Goal: Task Accomplishment & Management: Use online tool/utility

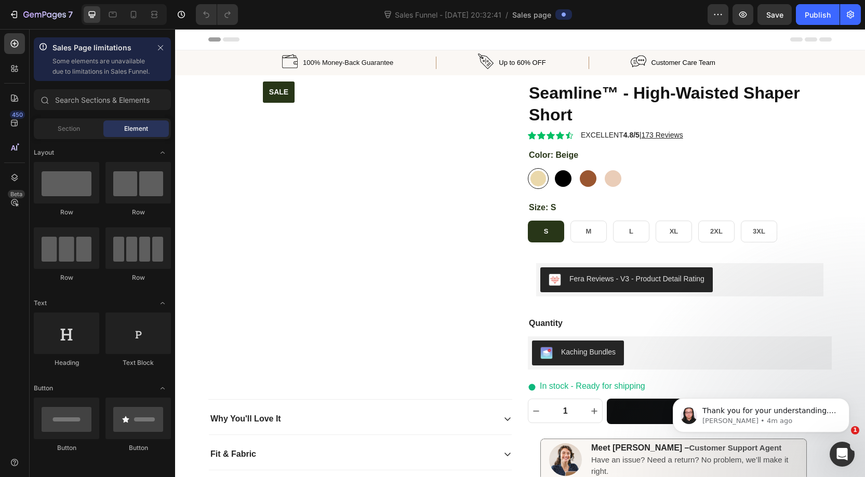
radio input "false"
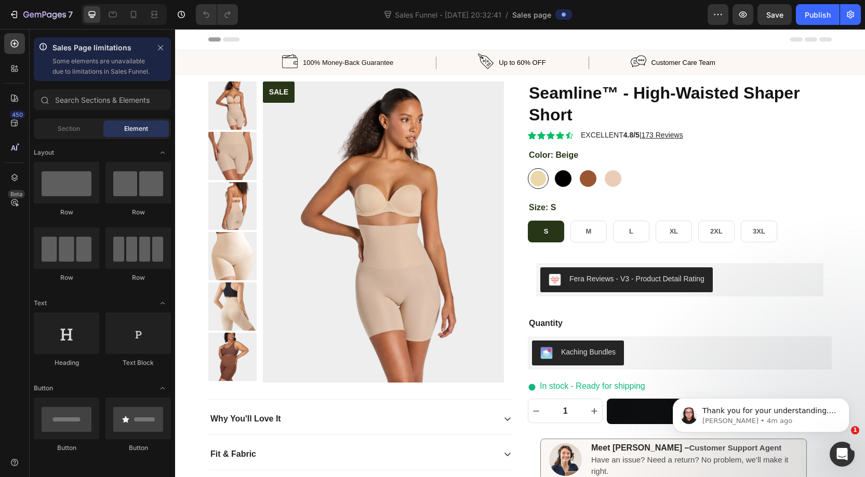
radio input "false"
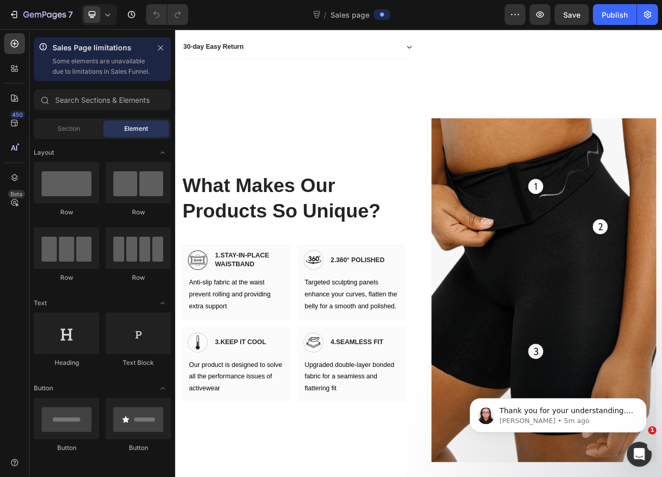
scroll to position [465, 0]
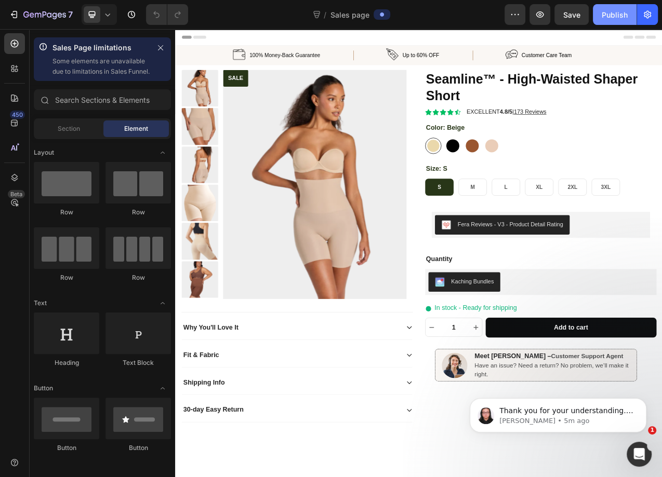
click at [611, 12] on div "Publish" at bounding box center [614, 14] width 26 height 11
radio input "false"
click at [645, 403] on icon "Dismiss notification" at bounding box center [643, 401] width 6 height 6
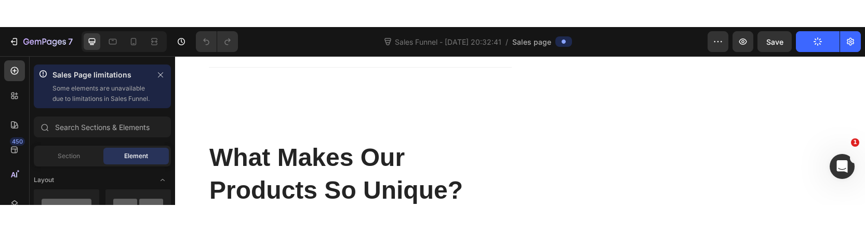
scroll to position [499, 0]
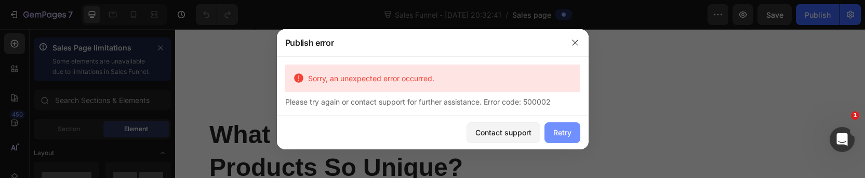
click at [561, 131] on div "Retry" at bounding box center [562, 132] width 18 height 11
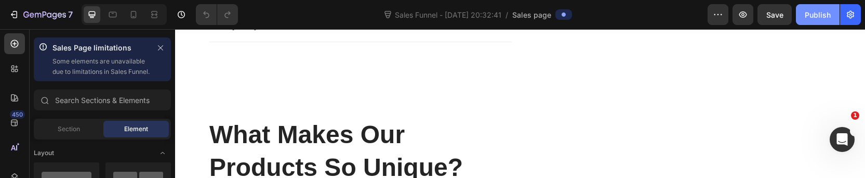
click at [661, 17] on div "Publish" at bounding box center [818, 14] width 26 height 11
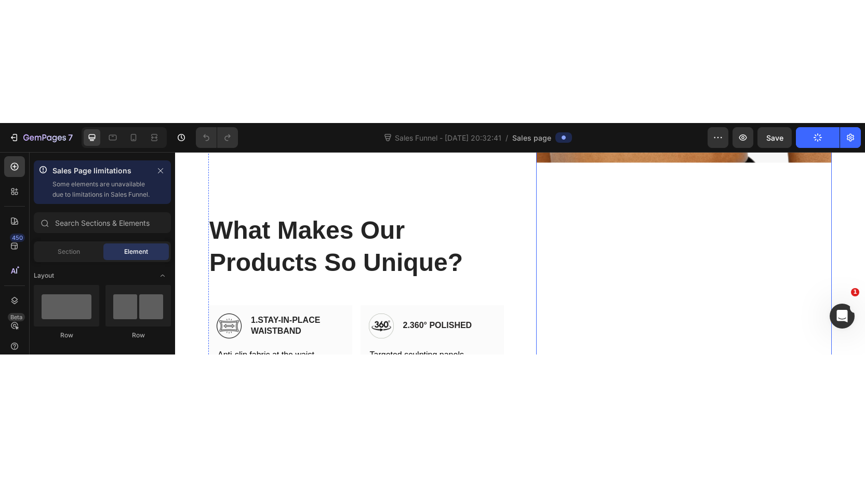
scroll to position [599, 0]
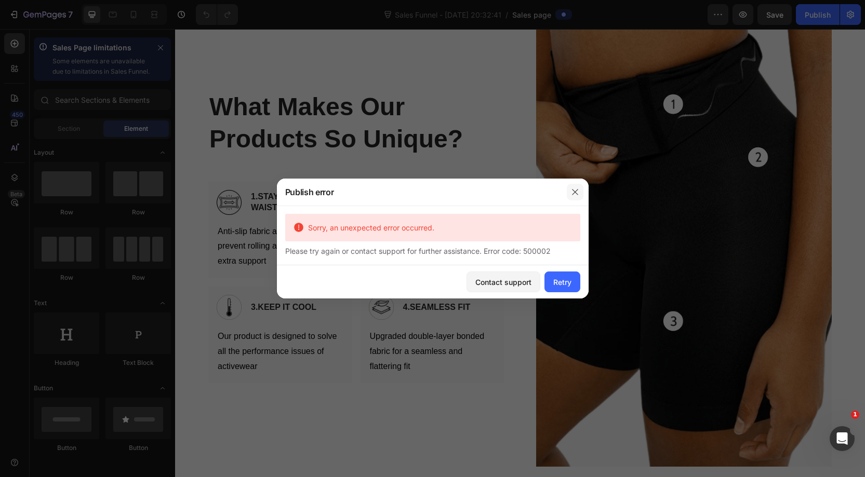
drag, startPoint x: 571, startPoint y: 188, endPoint x: 386, endPoint y: 162, distance: 186.1
click at [571, 188] on icon "button" at bounding box center [575, 192] width 8 height 8
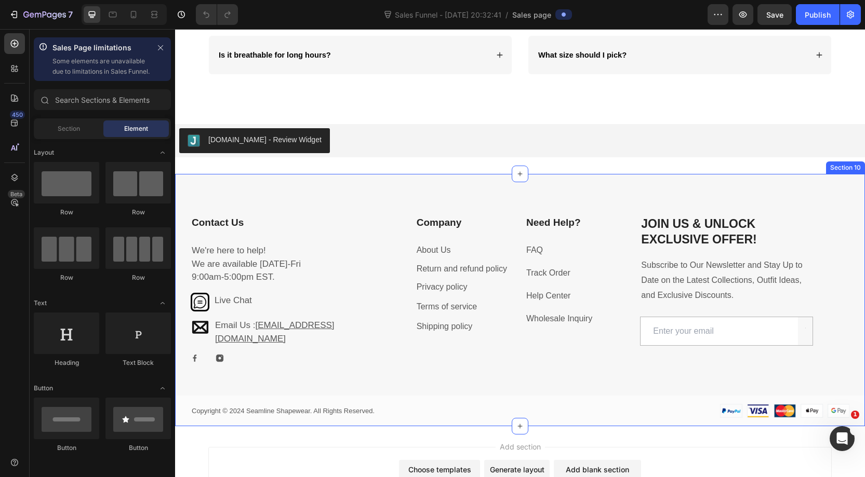
scroll to position [1309, 0]
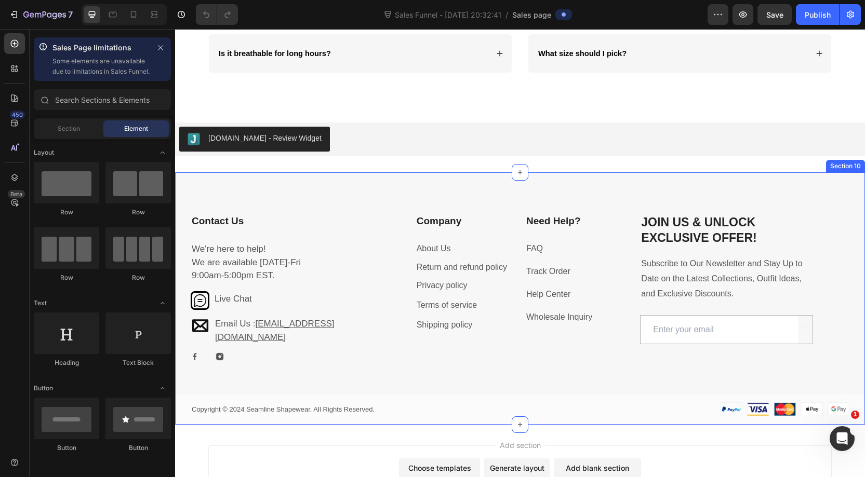
click at [420, 201] on div "Contact Us Heading We're here to help! We are available on Mon-Fri 9:00am-5:00p…" at bounding box center [520, 298] width 690 height 252
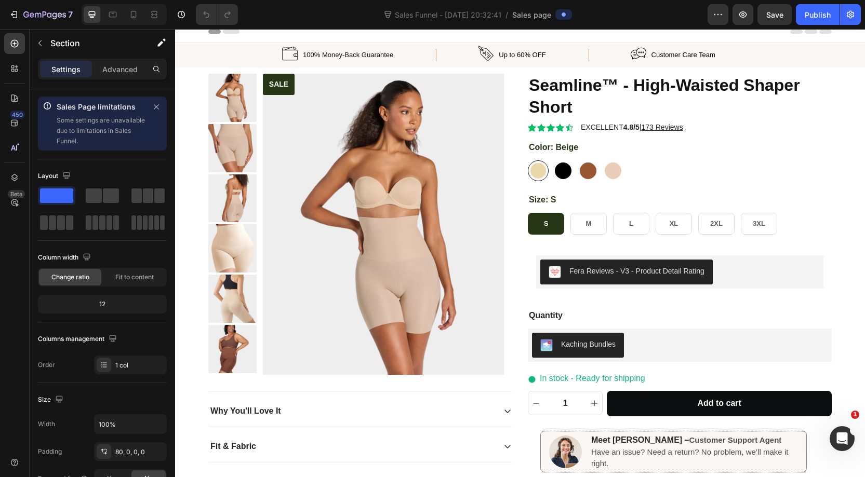
scroll to position [0, 0]
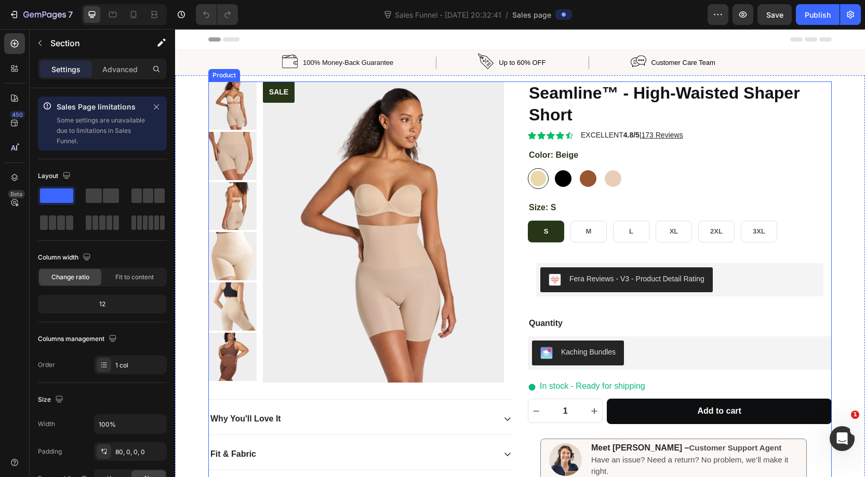
click at [521, 159] on div "SALE Product Badge Product Images Seamline™ - High-Waisted Shaper Short Product…" at bounding box center [519, 316] width 623 height 468
radio input "false"
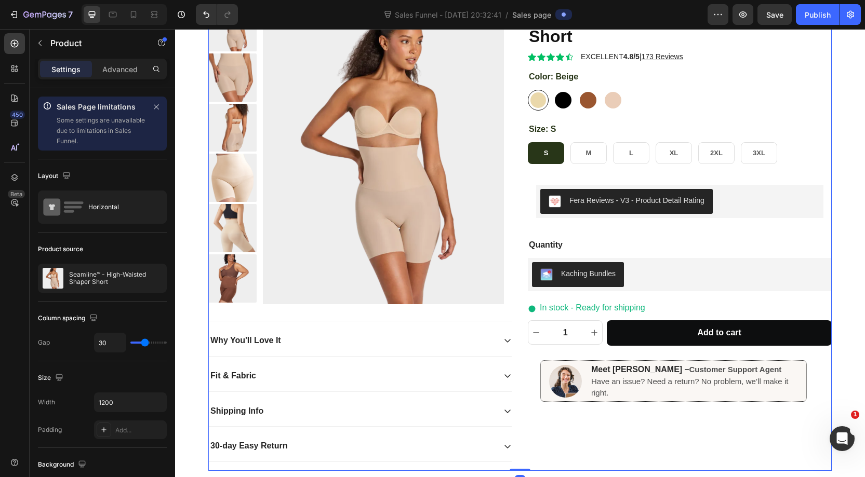
scroll to position [113, 0]
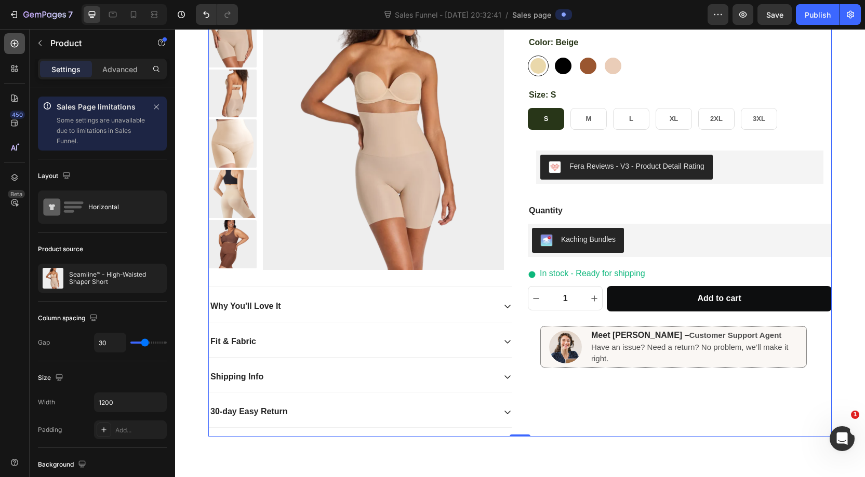
click at [23, 43] on div at bounding box center [14, 43] width 21 height 21
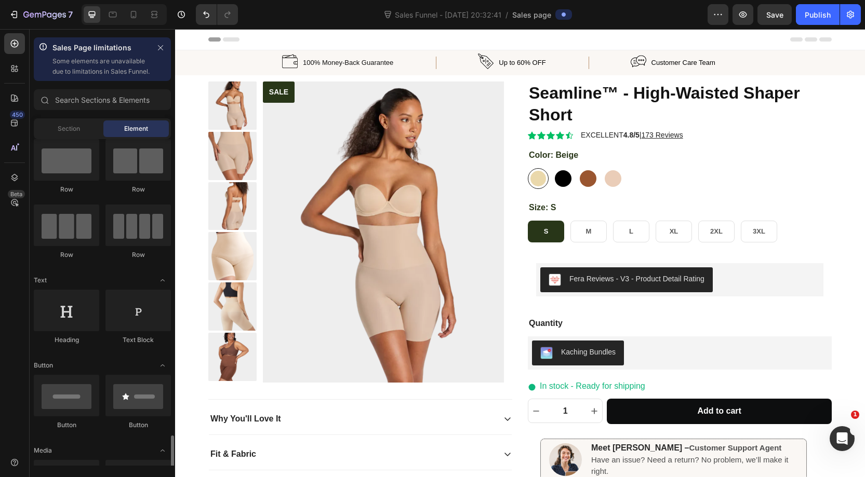
scroll to position [0, 0]
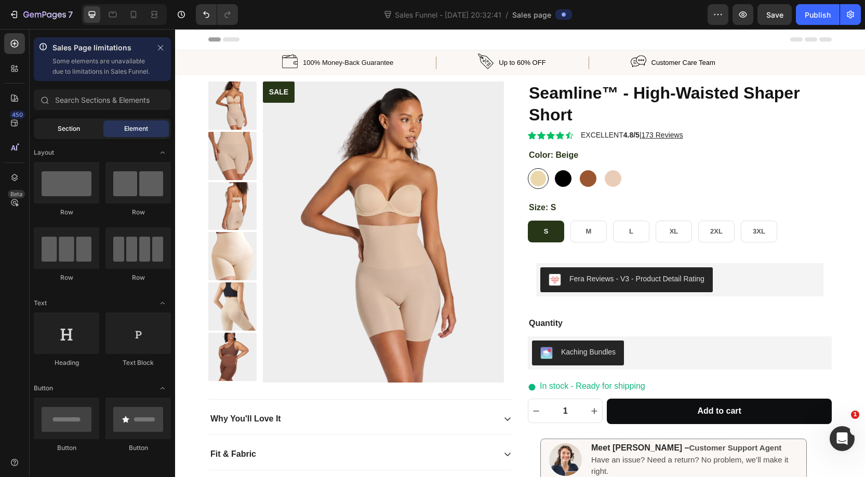
click at [84, 137] on div "Section" at bounding box center [68, 129] width 65 height 17
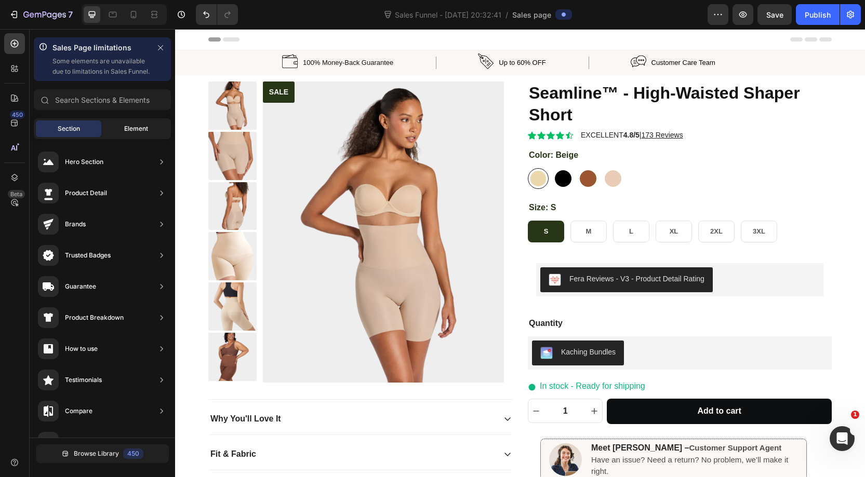
click at [125, 133] on span "Element" at bounding box center [136, 128] width 24 height 9
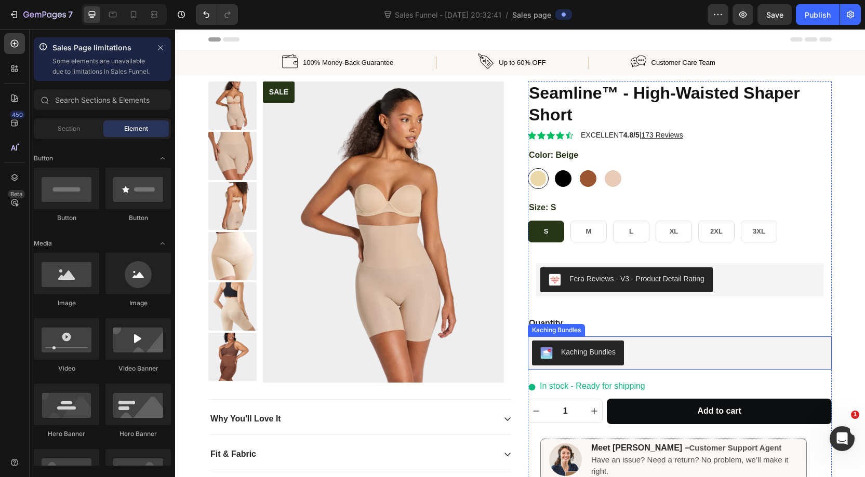
scroll to position [210, 0]
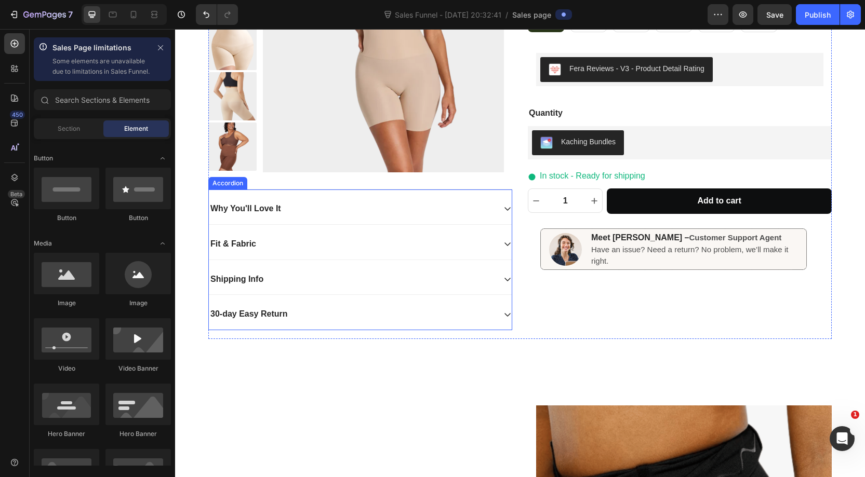
click at [505, 206] on icon at bounding box center [507, 209] width 8 height 8
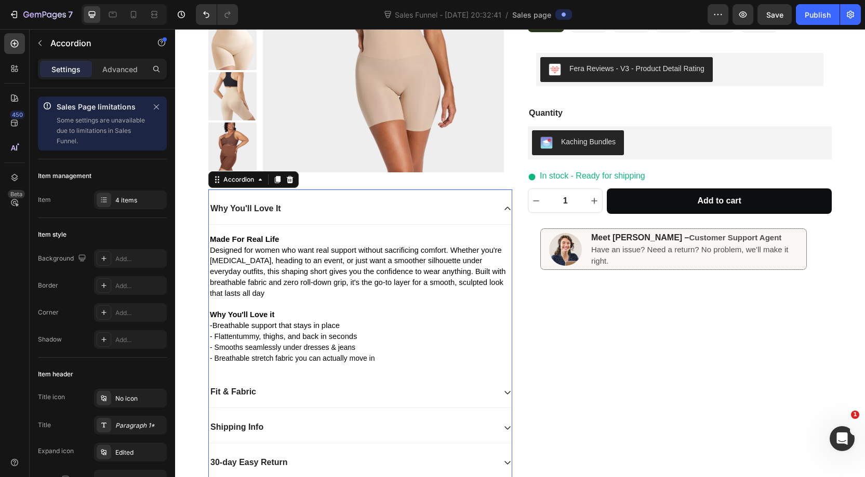
click at [505, 206] on icon at bounding box center [507, 209] width 8 height 8
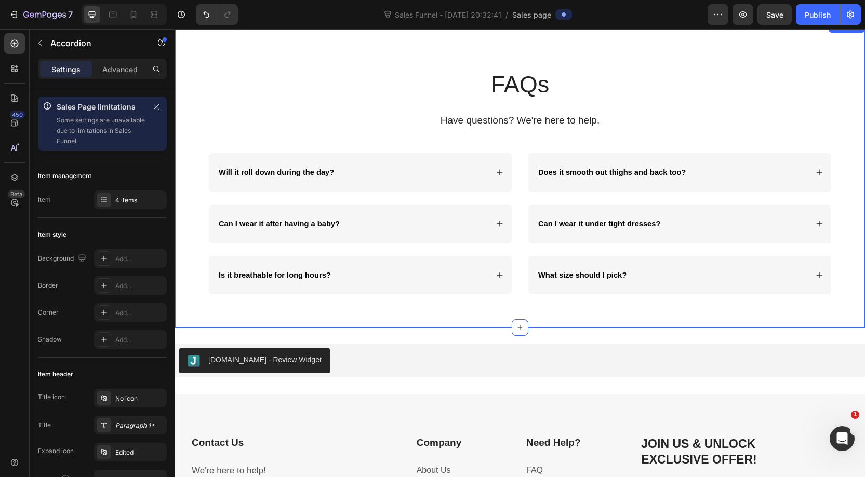
scroll to position [1088, 0]
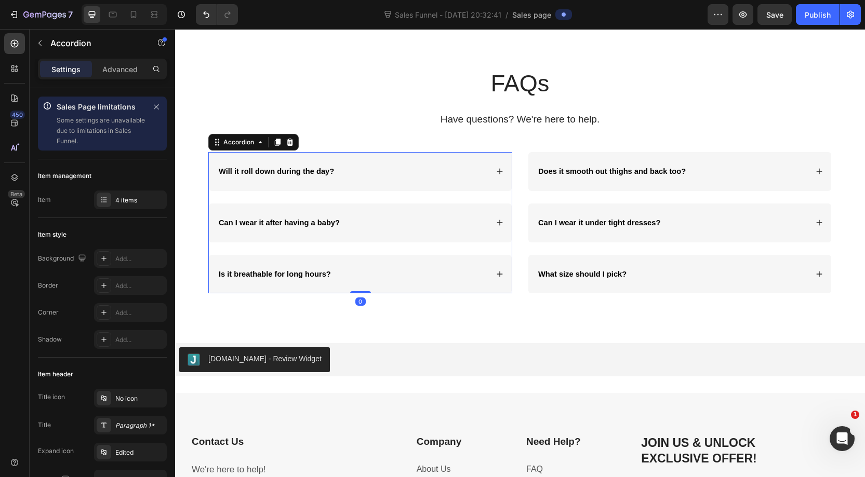
click at [490, 167] on div "Will it roll down during the day?" at bounding box center [360, 171] width 303 height 39
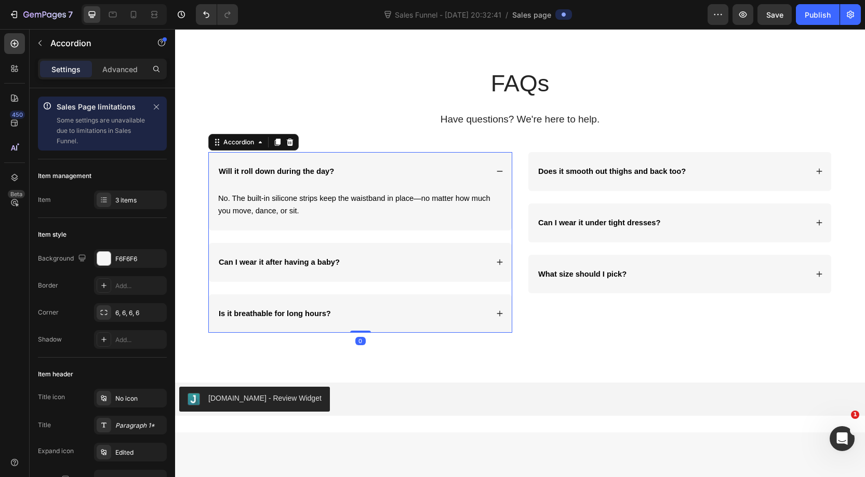
scroll to position [1087, 0]
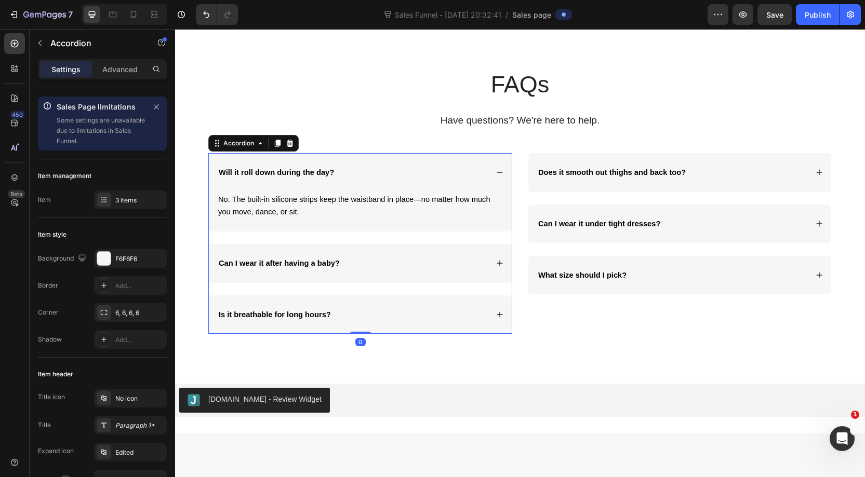
click at [493, 262] on div "Can I wear it after having a baby?" at bounding box center [360, 263] width 303 height 39
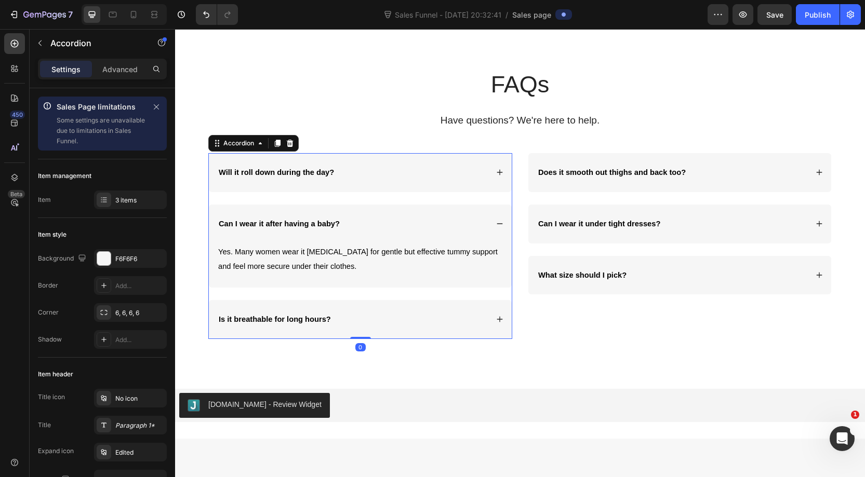
click at [480, 311] on div "Is it breathable for long hours?" at bounding box center [360, 319] width 303 height 39
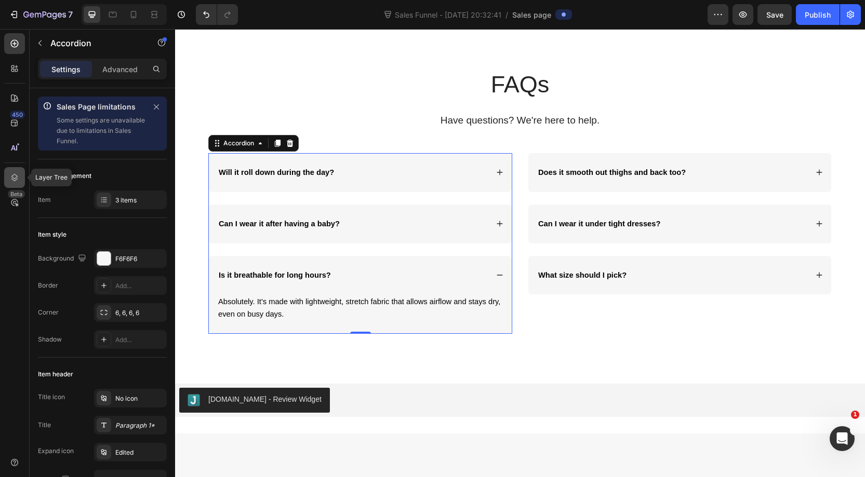
click at [15, 176] on icon at bounding box center [14, 177] width 10 height 10
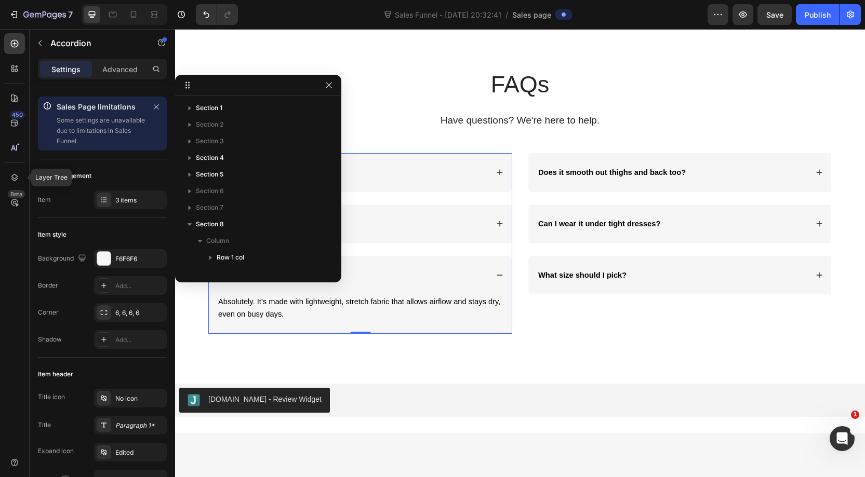
scroll to position [111, 0]
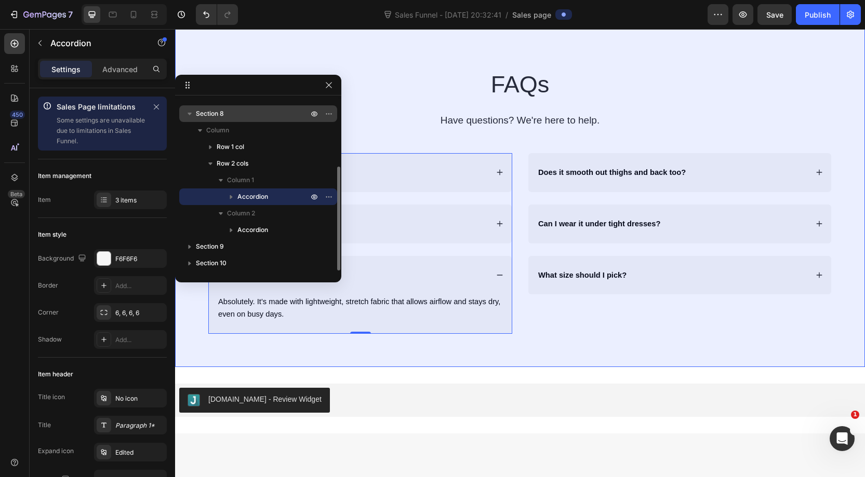
click at [193, 113] on icon "button" at bounding box center [189, 114] width 10 height 10
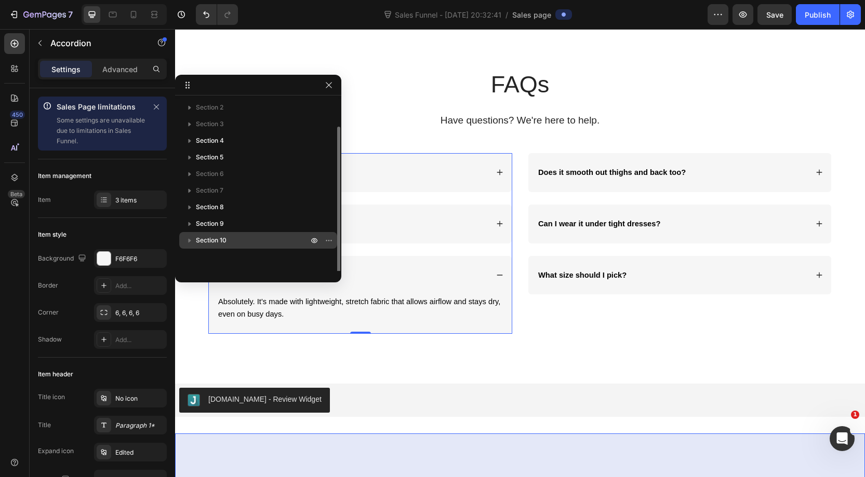
scroll to position [0, 0]
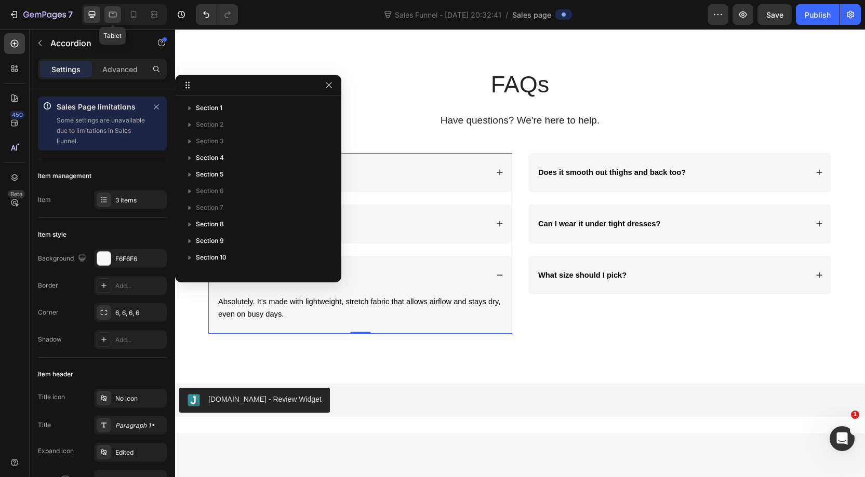
click at [116, 17] on icon at bounding box center [113, 14] width 10 height 10
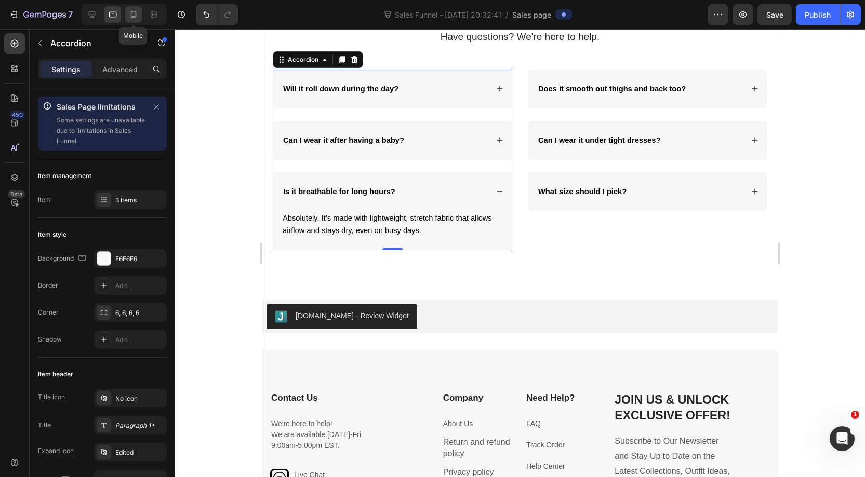
scroll to position [1174, 0]
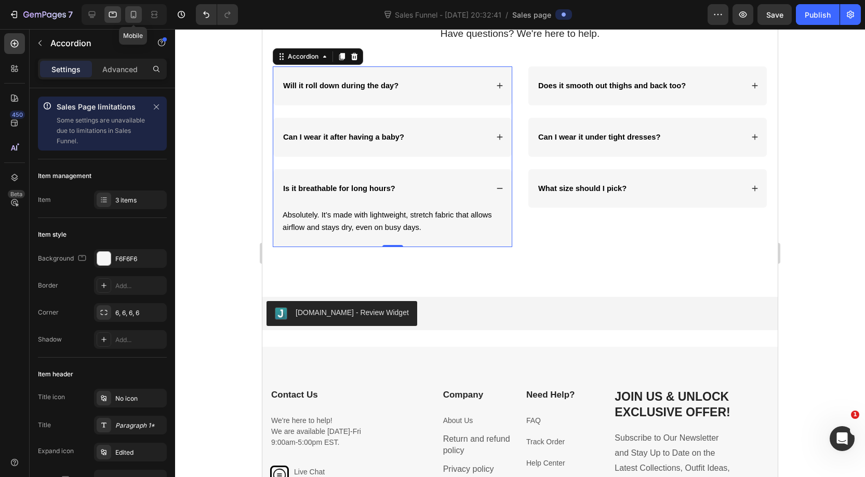
click at [132, 18] on icon at bounding box center [134, 14] width 6 height 7
type input "14"
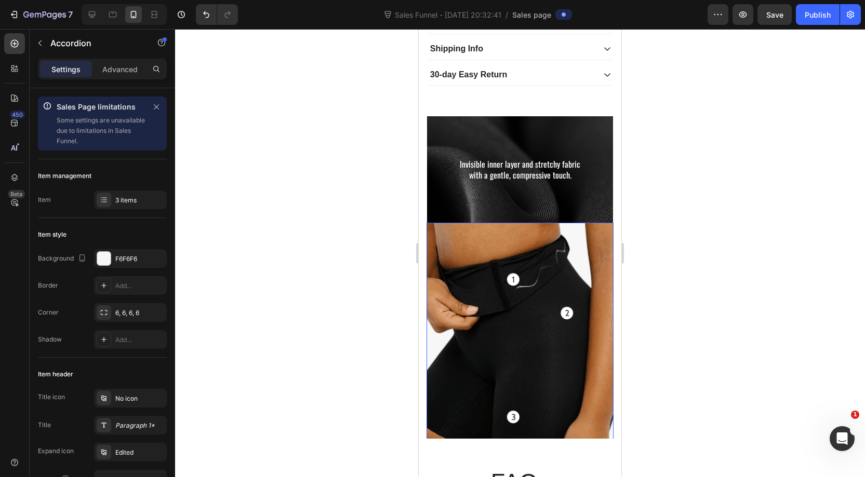
scroll to position [805, 0]
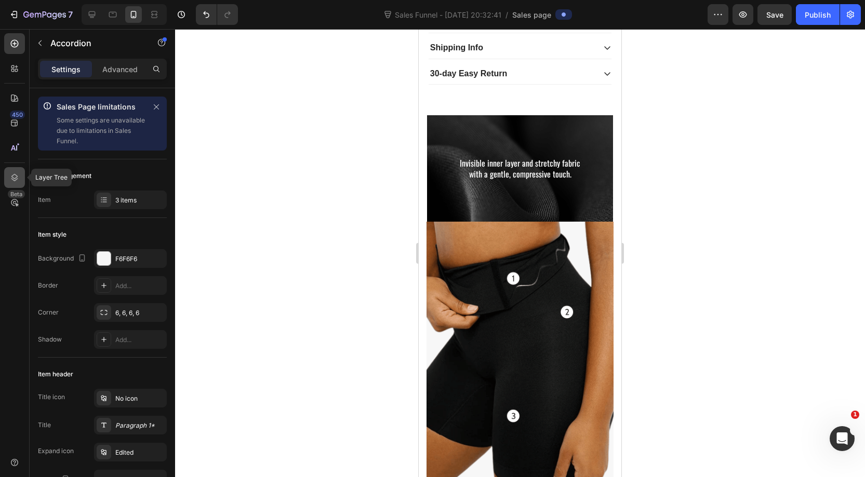
click at [18, 177] on icon at bounding box center [14, 177] width 10 height 10
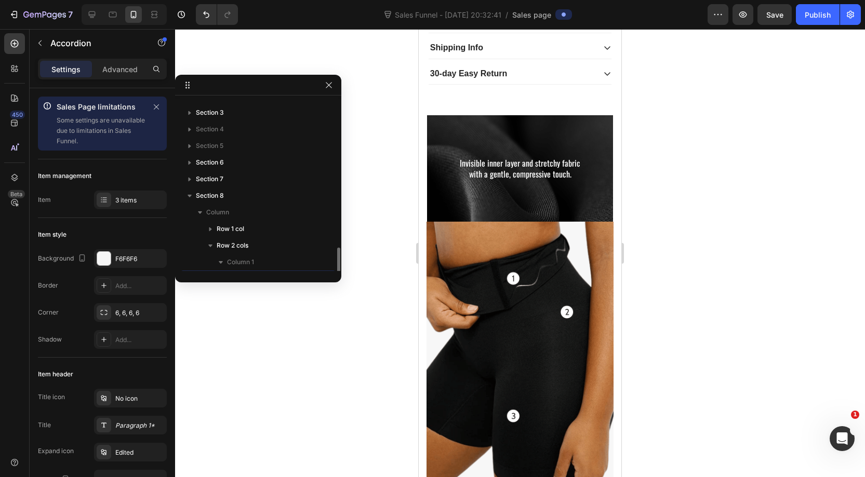
scroll to position [0, 0]
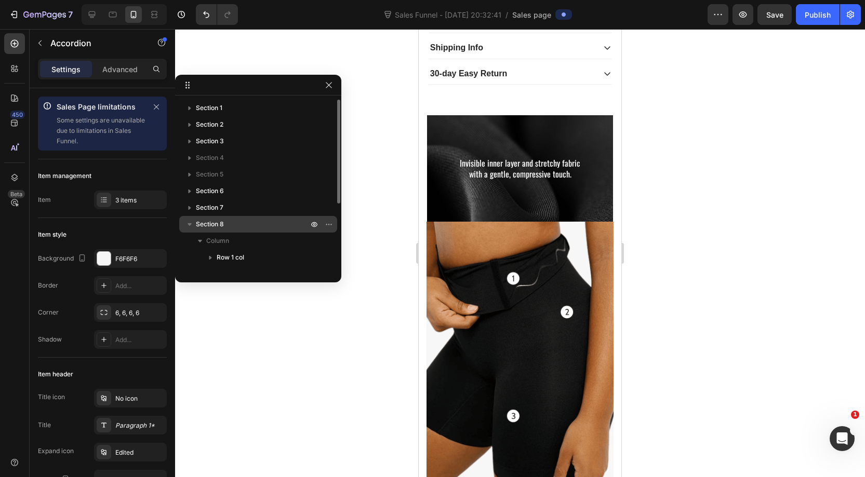
click at [192, 222] on icon "button" at bounding box center [189, 224] width 10 height 10
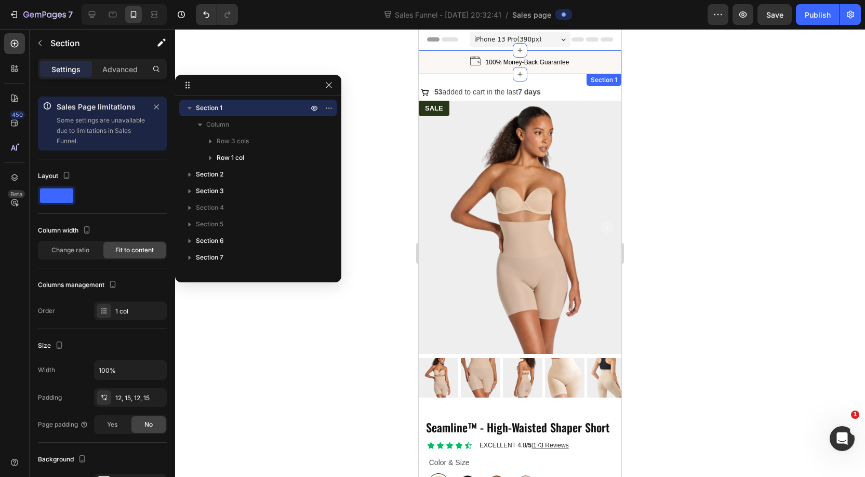
click at [430, 52] on div "Image 100% Money-Back Guarantee Text block Row Image Up to 60% OFF Text block R…" at bounding box center [520, 62] width 203 height 24
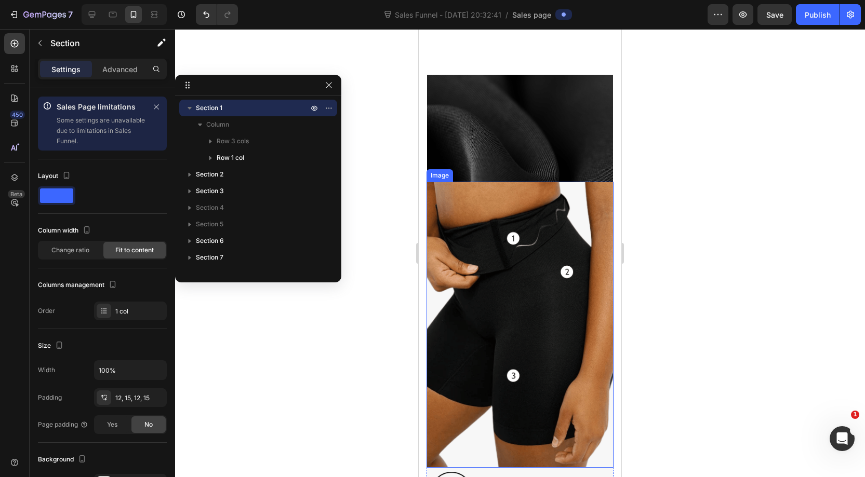
scroll to position [1202, 0]
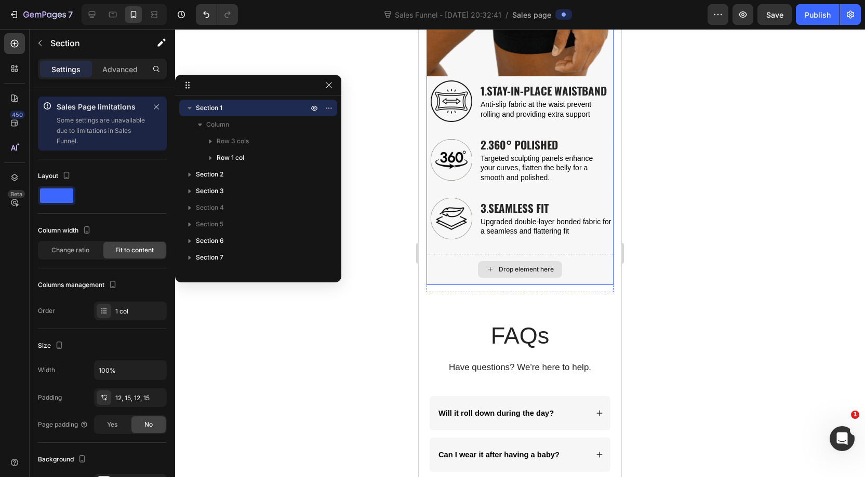
click at [510, 272] on div "Drop element here" at bounding box center [526, 269] width 55 height 8
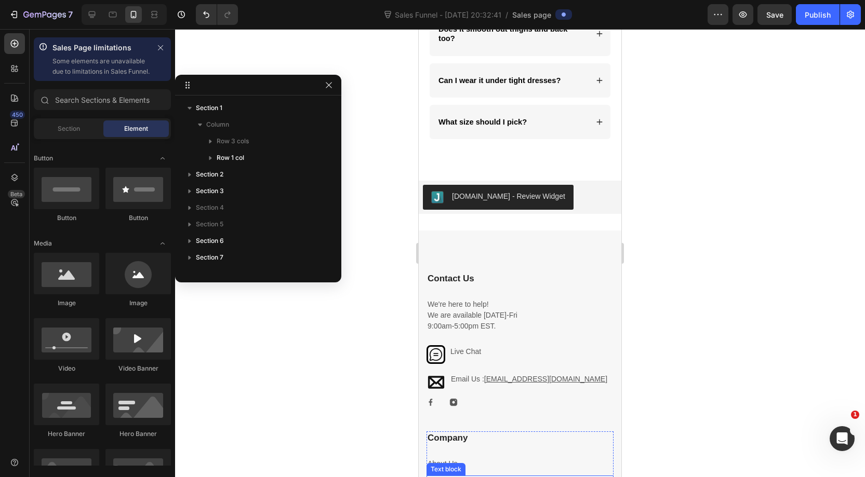
scroll to position [1661, 0]
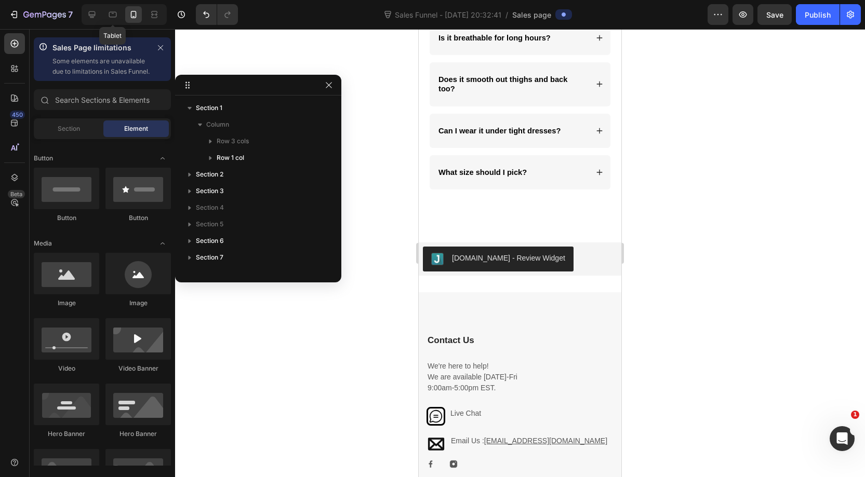
drag, startPoint x: 115, startPoint y: 18, endPoint x: 143, endPoint y: 26, distance: 28.9
click at [116, 18] on icon at bounding box center [113, 14] width 10 height 10
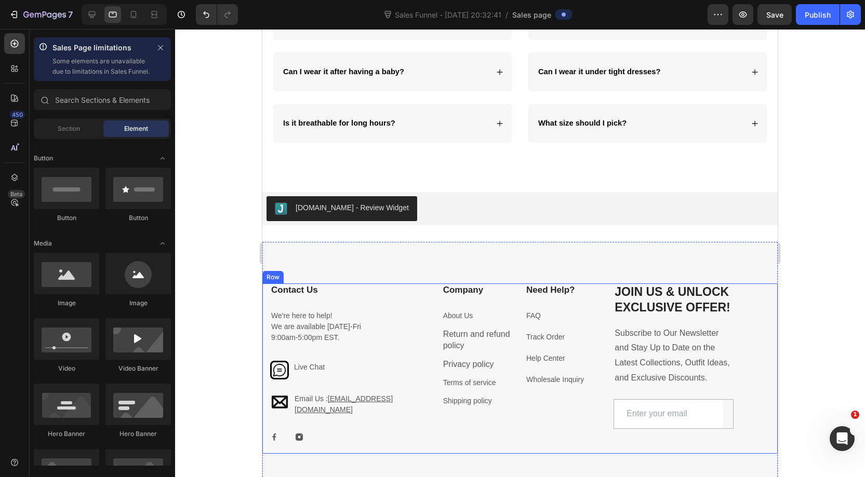
scroll to position [1194, 0]
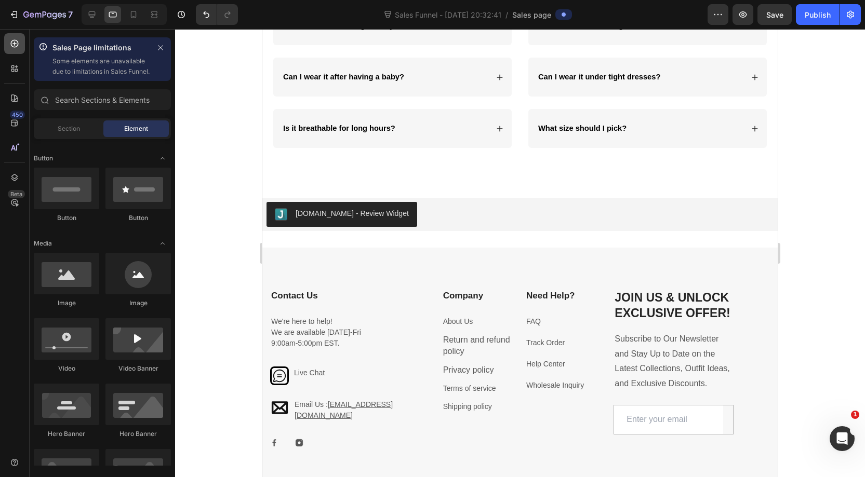
click at [12, 44] on icon at bounding box center [14, 43] width 10 height 10
click at [22, 71] on div at bounding box center [14, 68] width 21 height 21
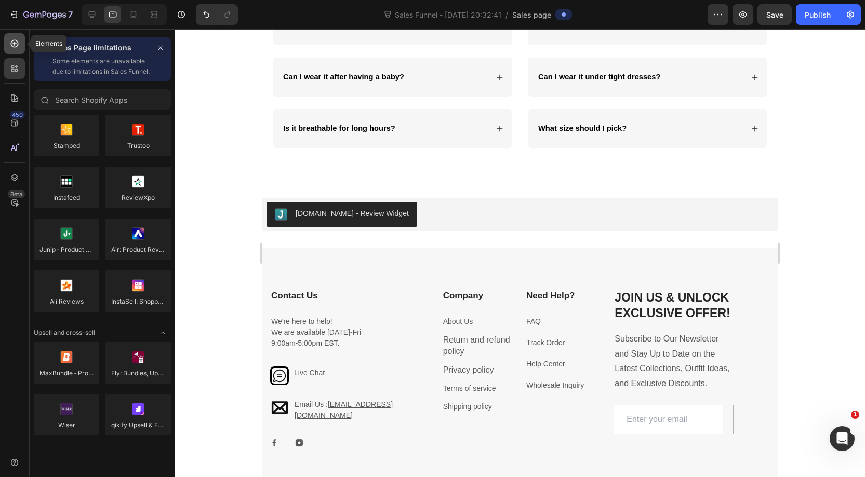
click at [21, 45] on div at bounding box center [14, 43] width 21 height 21
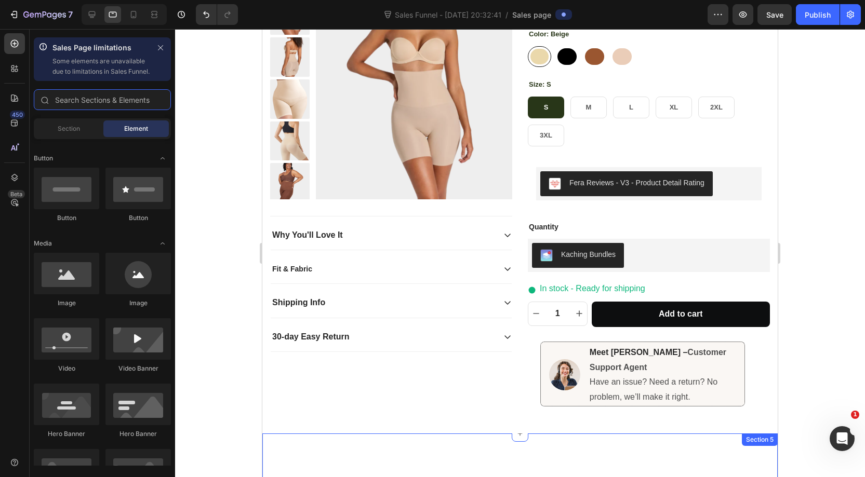
scroll to position [133, 0]
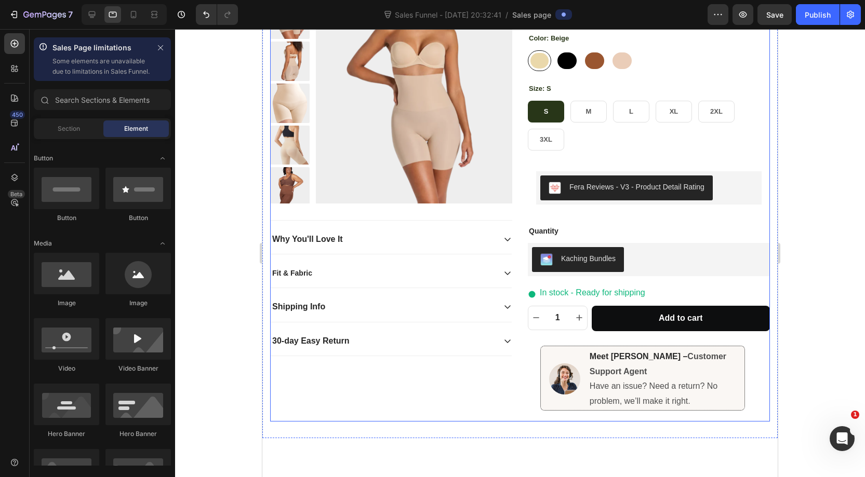
click at [517, 297] on div "SALE Product Badge Product Images Seamline™ - High-Waisted Shaper Short Product…" at bounding box center [520, 190] width 500 height 464
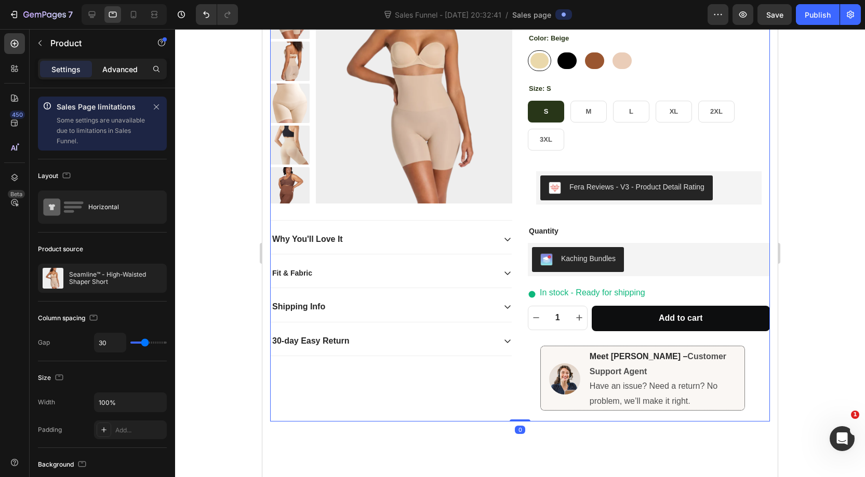
click at [119, 68] on p "Advanced" at bounding box center [119, 69] width 35 height 11
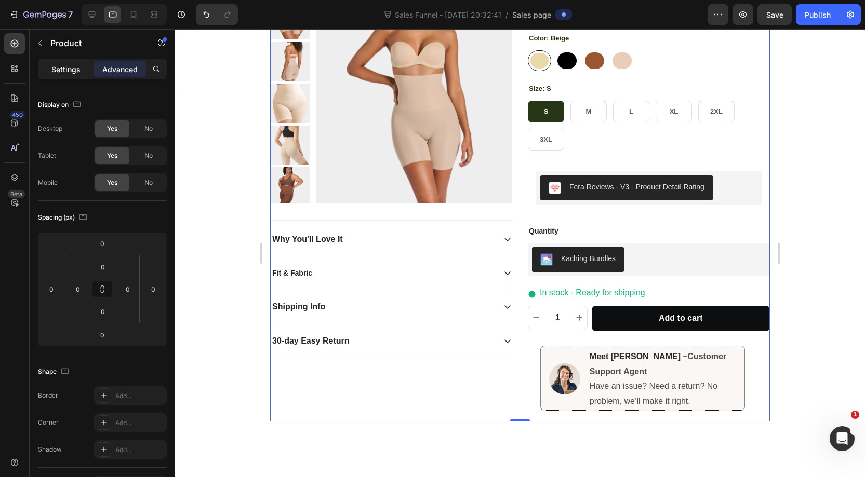
click at [74, 66] on p "Settings" at bounding box center [65, 69] width 29 height 11
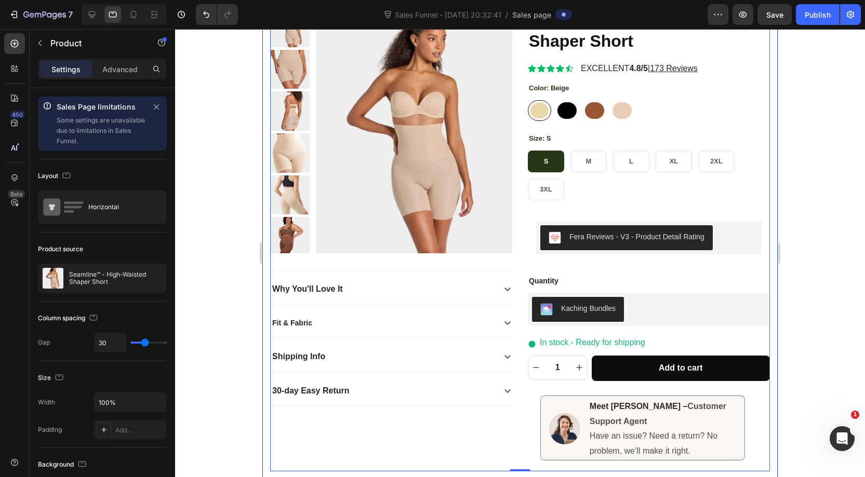
scroll to position [0, 0]
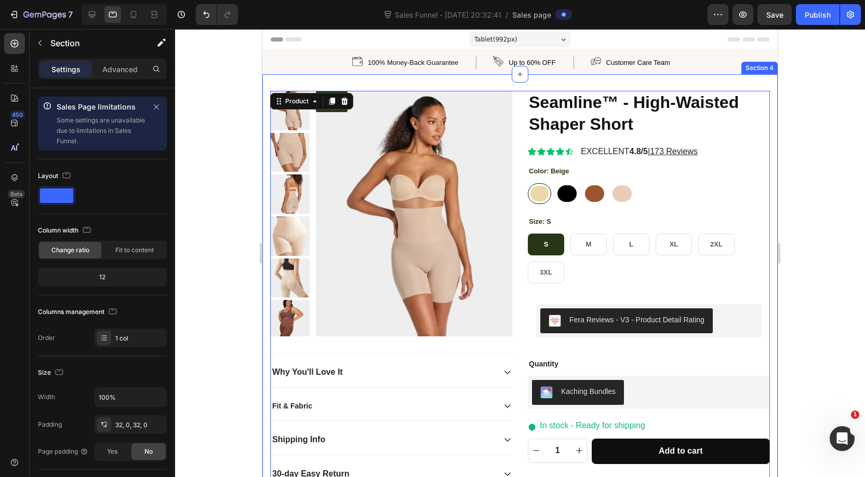
click at [371, 81] on div "SALE Product Badge Product Images Seamline™ - High-Waisted Shaper Short Product…" at bounding box center [519, 322] width 515 height 497
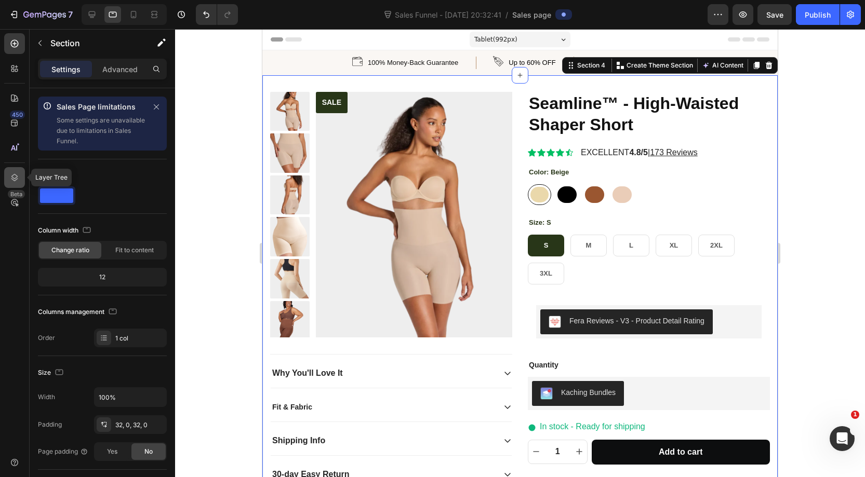
click at [20, 176] on div at bounding box center [14, 177] width 21 height 21
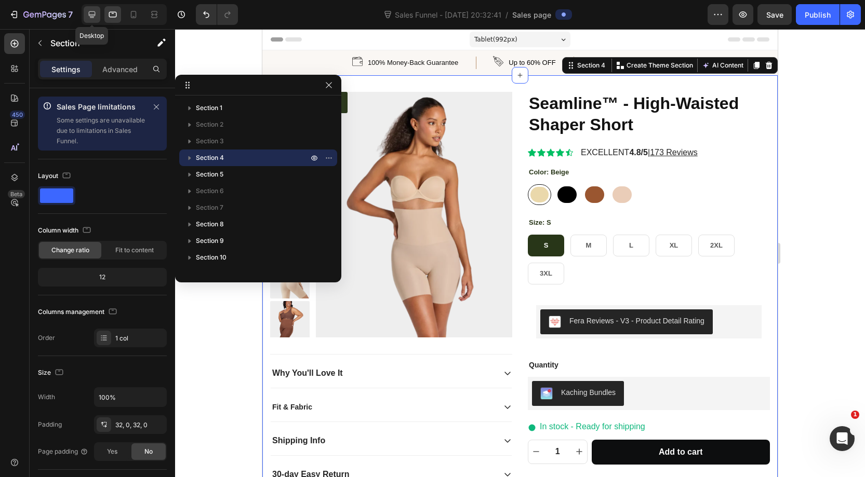
click at [87, 14] on icon at bounding box center [92, 14] width 10 height 10
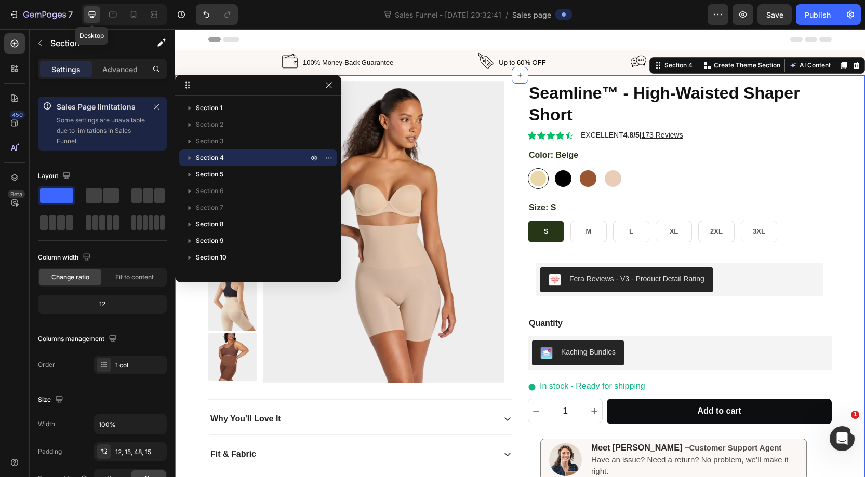
scroll to position [9, 0]
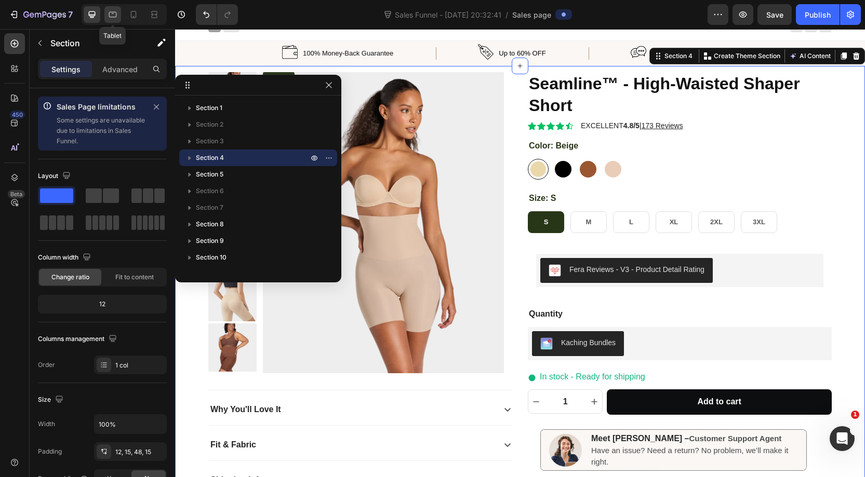
click at [115, 12] on icon at bounding box center [113, 14] width 10 height 10
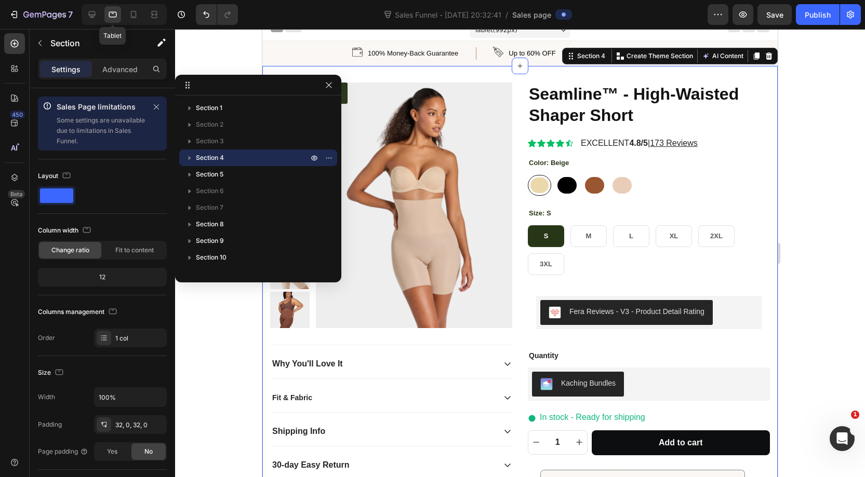
scroll to position [9, 0]
click at [190, 157] on icon "button" at bounding box center [189, 158] width 10 height 10
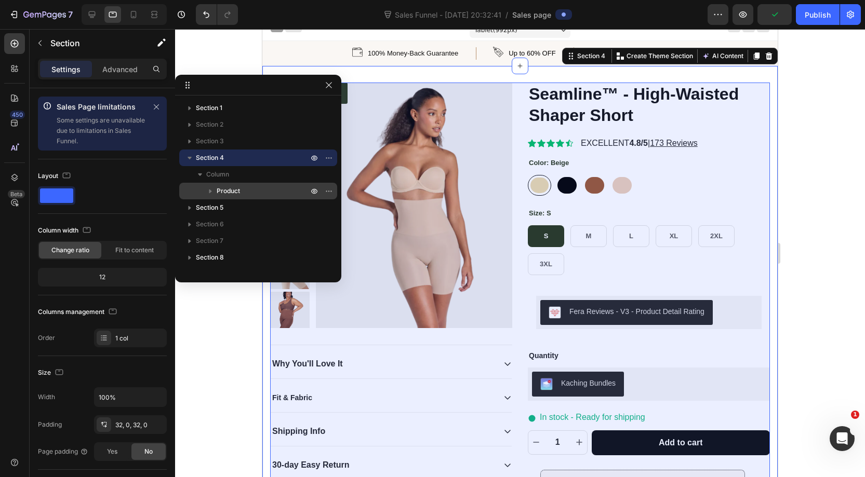
click at [215, 191] on icon "button" at bounding box center [210, 191] width 10 height 10
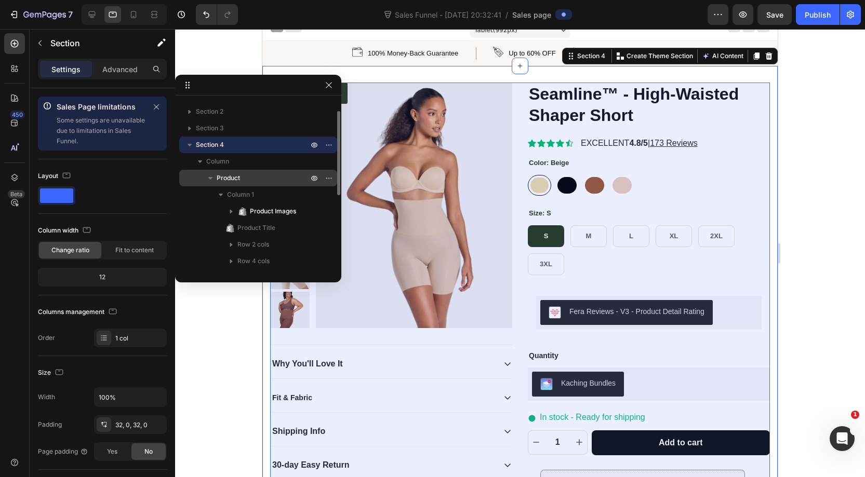
scroll to position [24, 0]
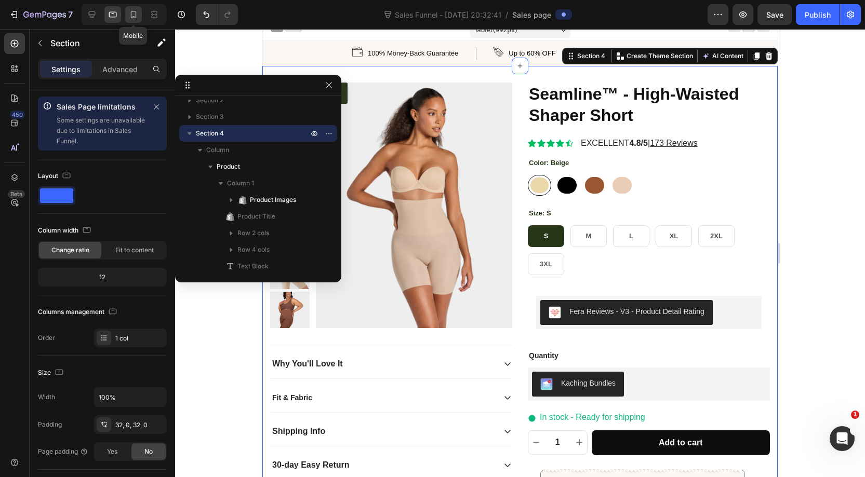
click at [137, 10] on icon at bounding box center [133, 14] width 10 height 10
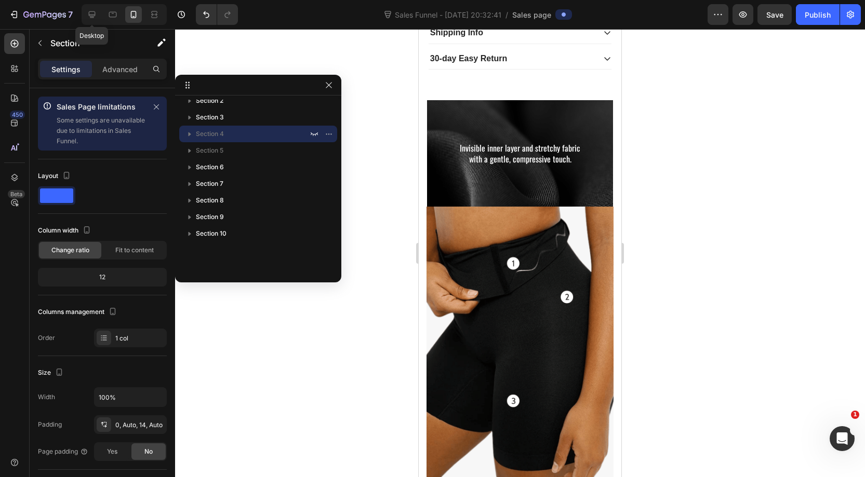
drag, startPoint x: 92, startPoint y: 12, endPoint x: 291, endPoint y: 55, distance: 203.4
click at [92, 12] on icon at bounding box center [92, 14] width 10 height 10
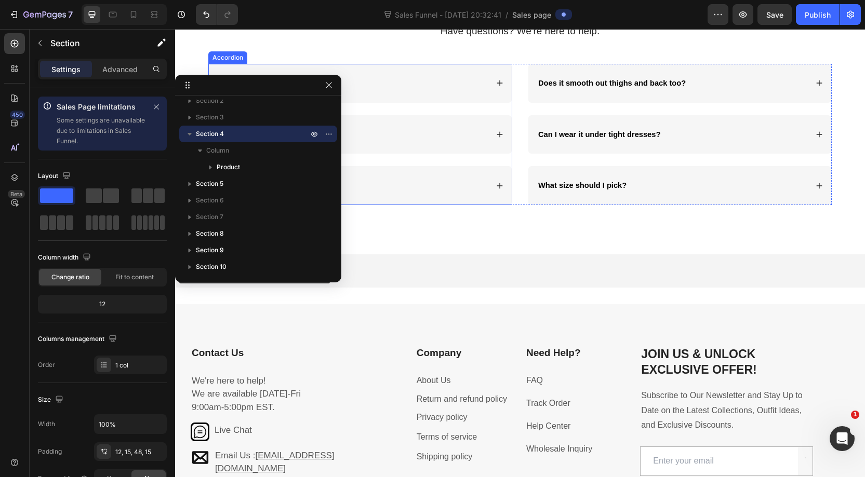
scroll to position [966, 0]
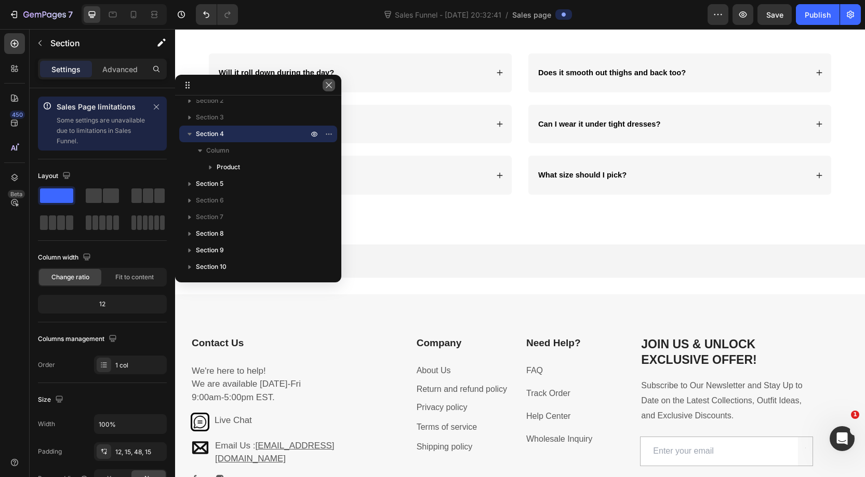
drag, startPoint x: 328, startPoint y: 88, endPoint x: 192, endPoint y: 209, distance: 182.1
click at [328, 88] on icon "button" at bounding box center [329, 85] width 8 height 8
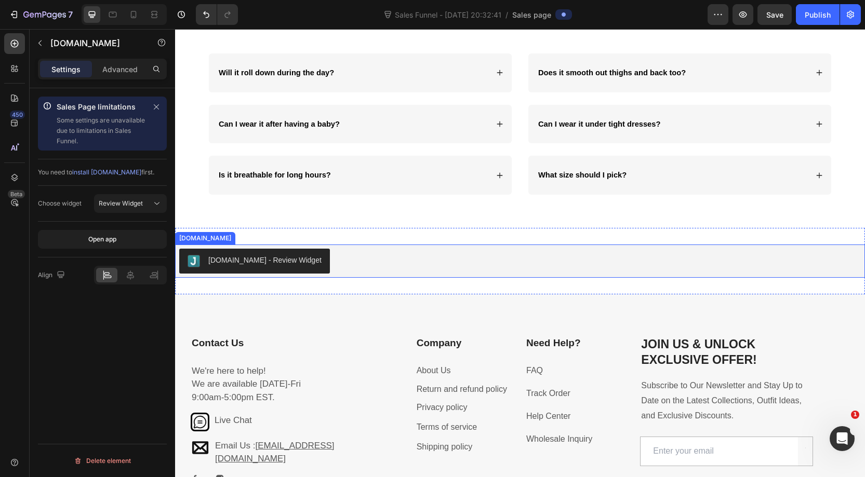
click at [359, 251] on div "Judge.me - Review Widget" at bounding box center [519, 261] width 681 height 25
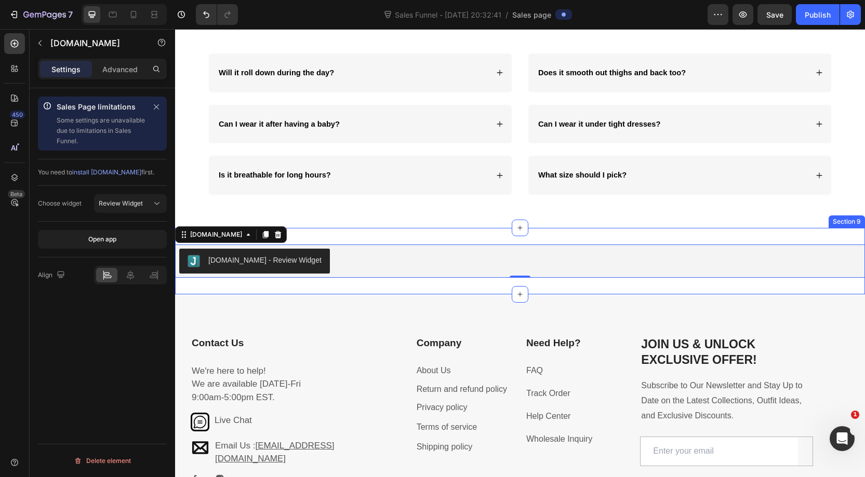
click at [366, 236] on div "Judge.me - Review Widget Judge.me 0 Section 9" at bounding box center [520, 261] width 690 height 66
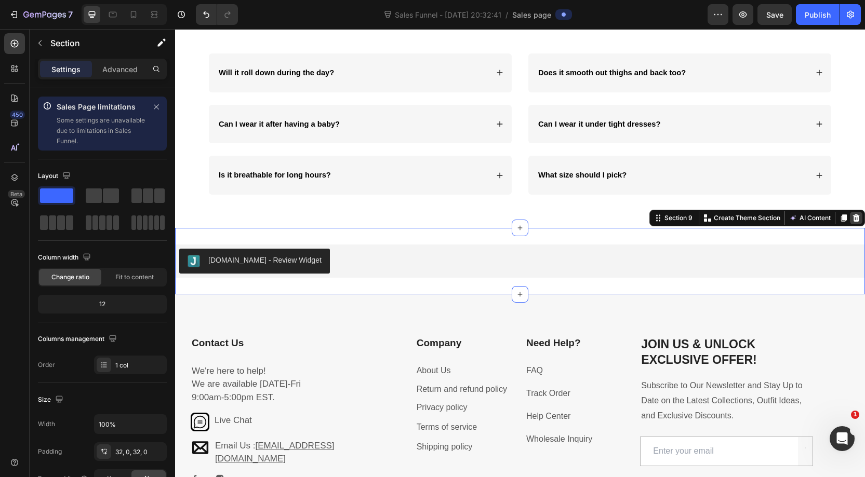
click at [661, 218] on icon at bounding box center [856, 218] width 7 height 7
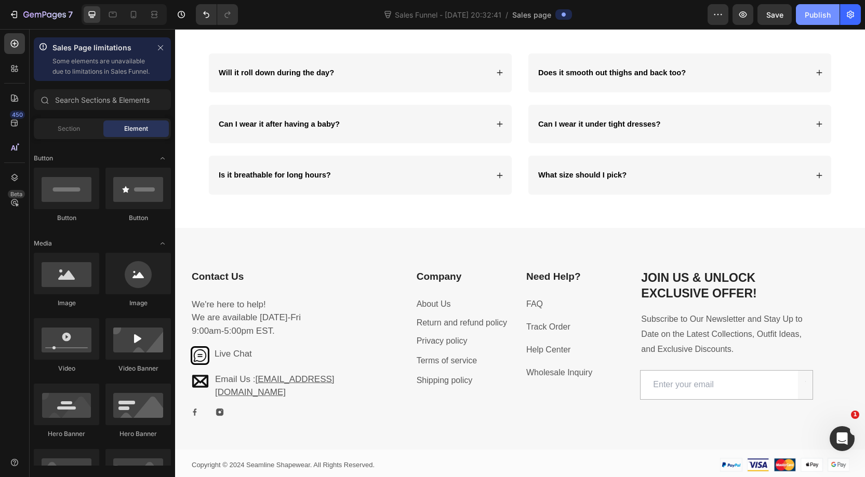
click at [661, 14] on div "Publish" at bounding box center [818, 14] width 26 height 11
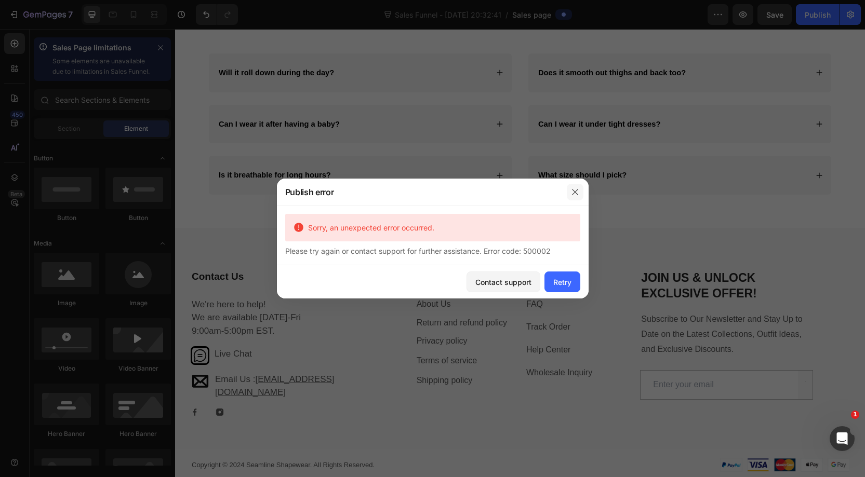
click at [573, 188] on icon "button" at bounding box center [575, 192] width 8 height 8
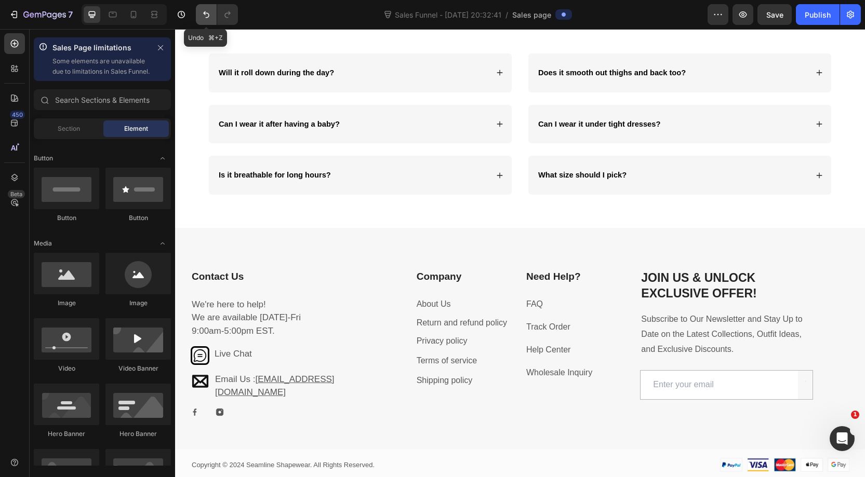
click at [210, 16] on icon "Undo/Redo" at bounding box center [206, 14] width 10 height 10
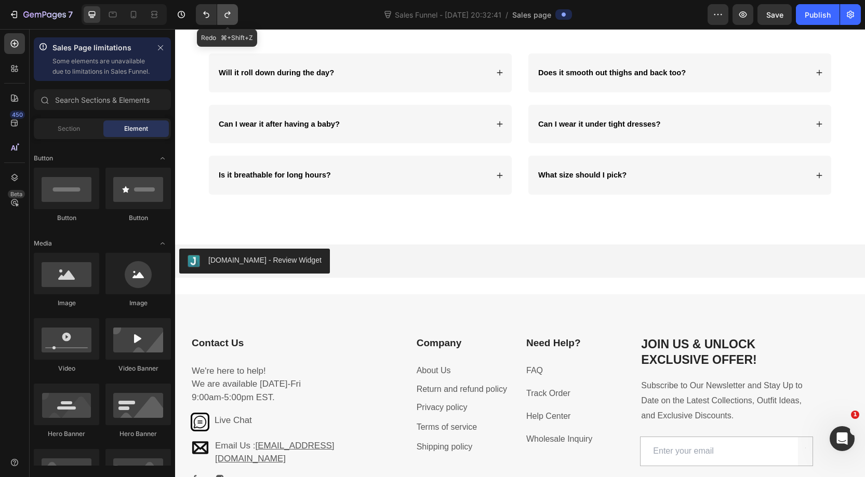
click at [223, 16] on icon "Undo/Redo" at bounding box center [227, 14] width 10 height 10
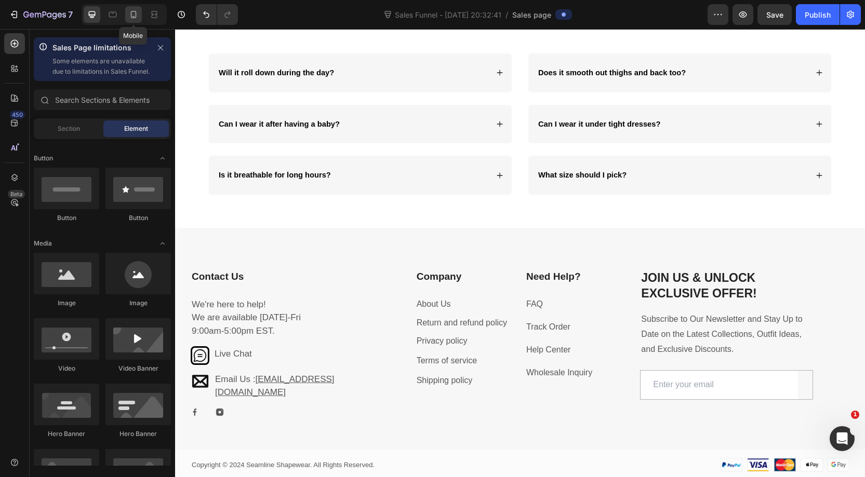
click at [131, 14] on icon at bounding box center [134, 14] width 6 height 7
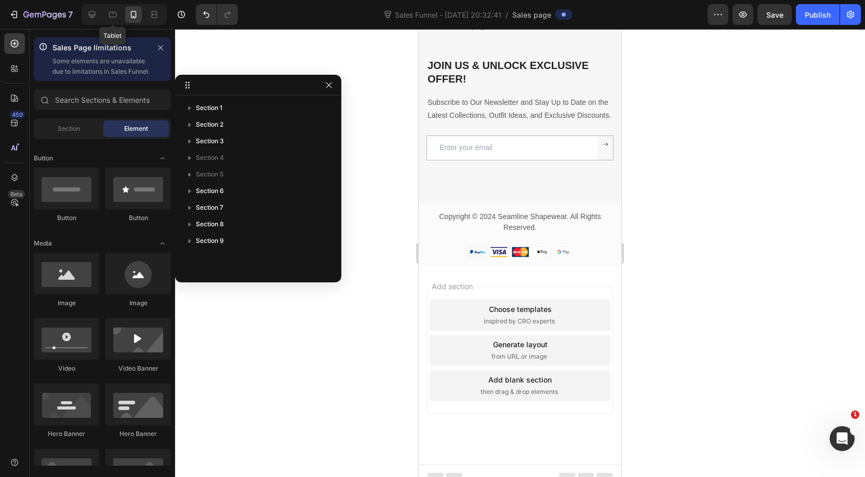
drag, startPoint x: 115, startPoint y: 14, endPoint x: 252, endPoint y: 43, distance: 140.6
click at [115, 14] on icon at bounding box center [113, 14] width 10 height 10
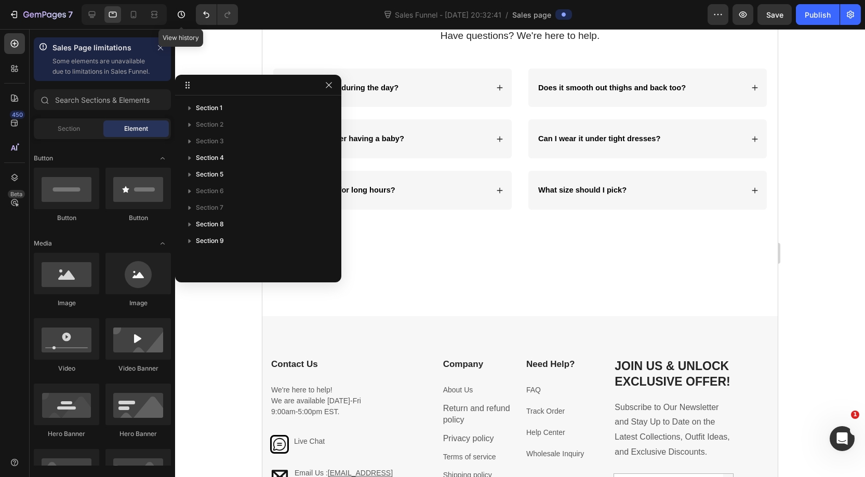
scroll to position [1096, 0]
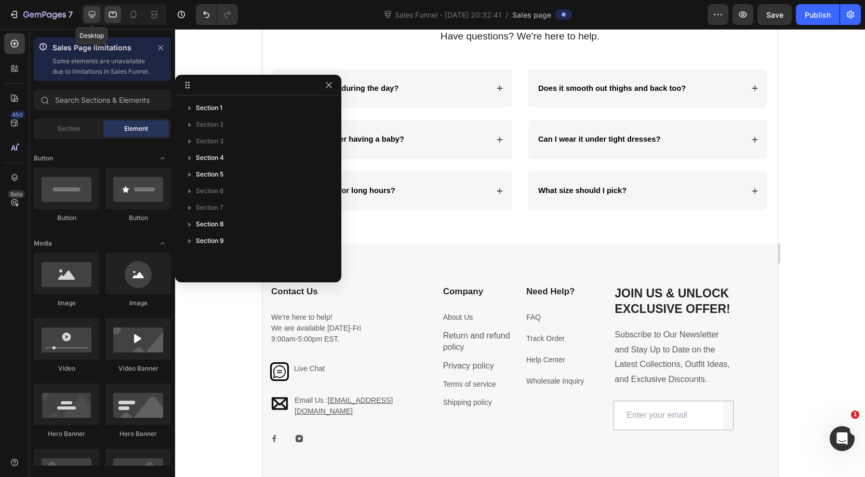
click at [92, 11] on icon at bounding box center [92, 14] width 10 height 10
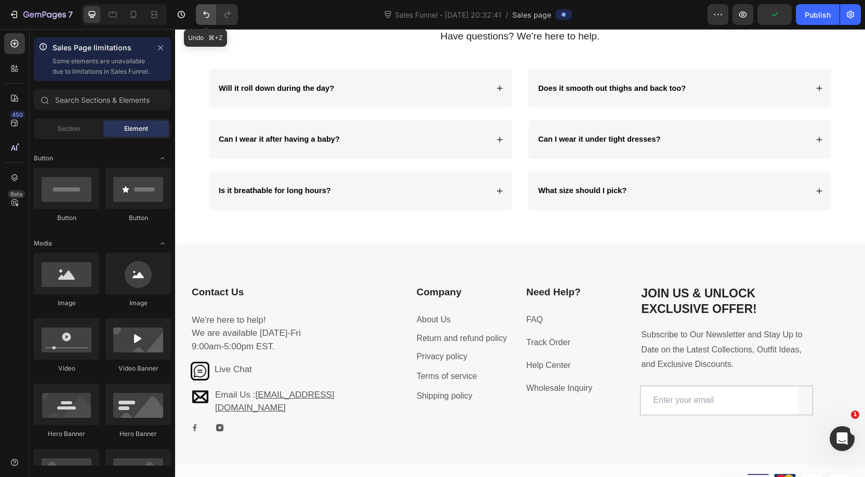
click at [207, 11] on icon "Undo/Redo" at bounding box center [206, 14] width 10 height 10
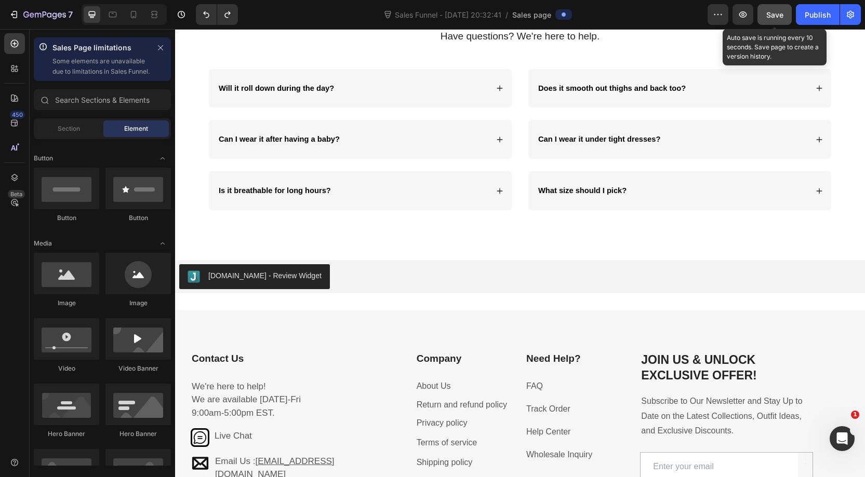
click at [661, 18] on span "Save" at bounding box center [774, 14] width 17 height 9
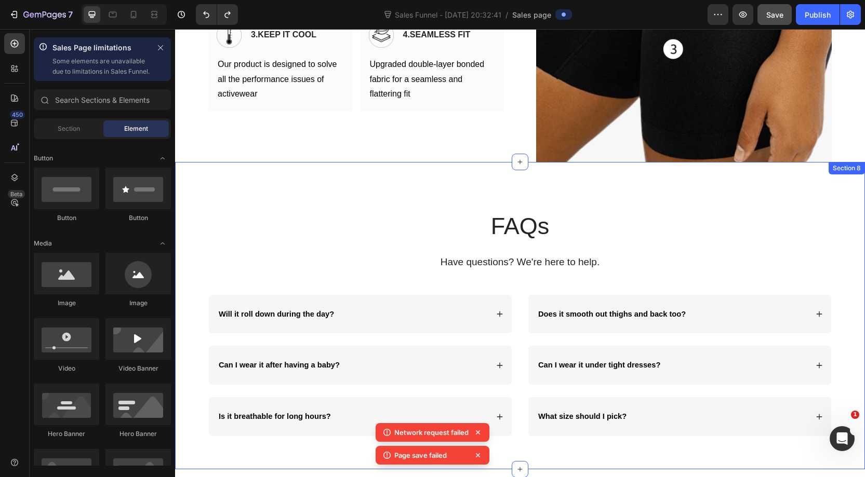
scroll to position [869, 0]
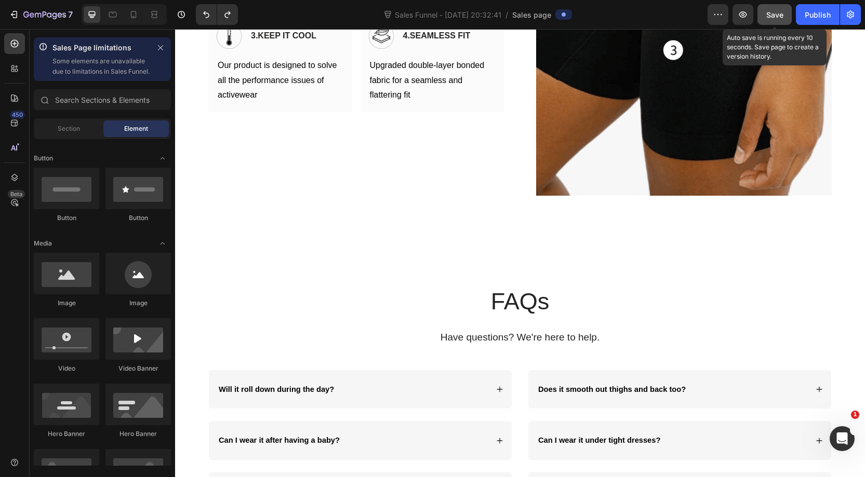
click at [661, 21] on button "Save" at bounding box center [774, 14] width 34 height 21
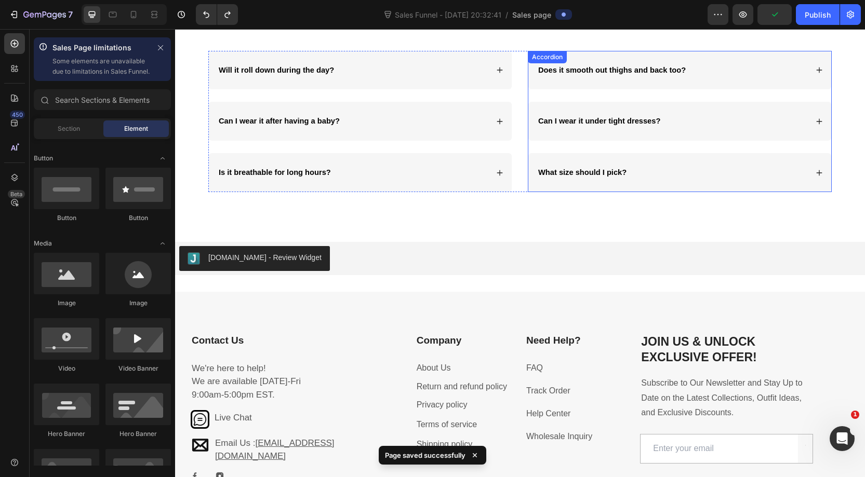
scroll to position [1187, 0]
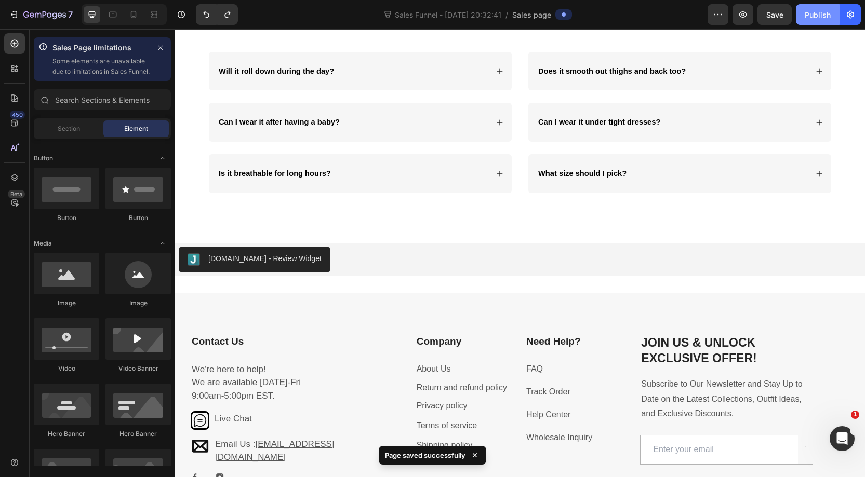
click at [661, 16] on div "Publish" at bounding box center [818, 14] width 26 height 11
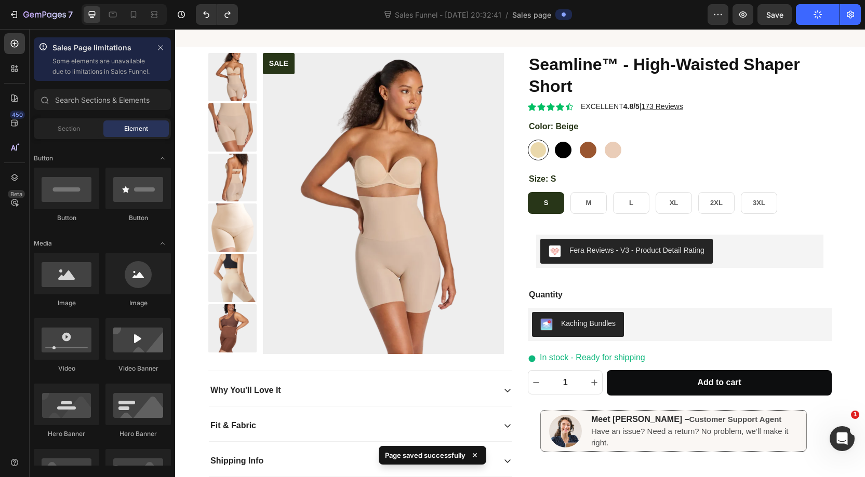
scroll to position [0, 0]
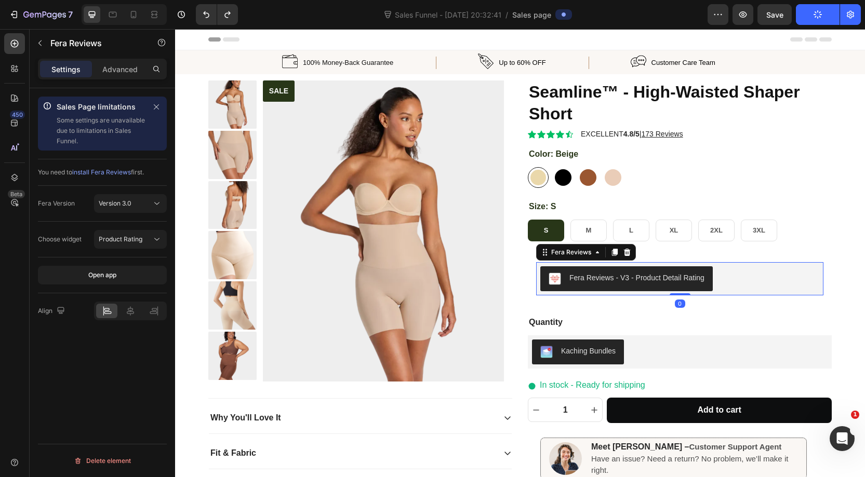
click at [661, 273] on button "Fera Reviews - V3 - Product Detail Rating" at bounding box center [626, 278] width 172 height 25
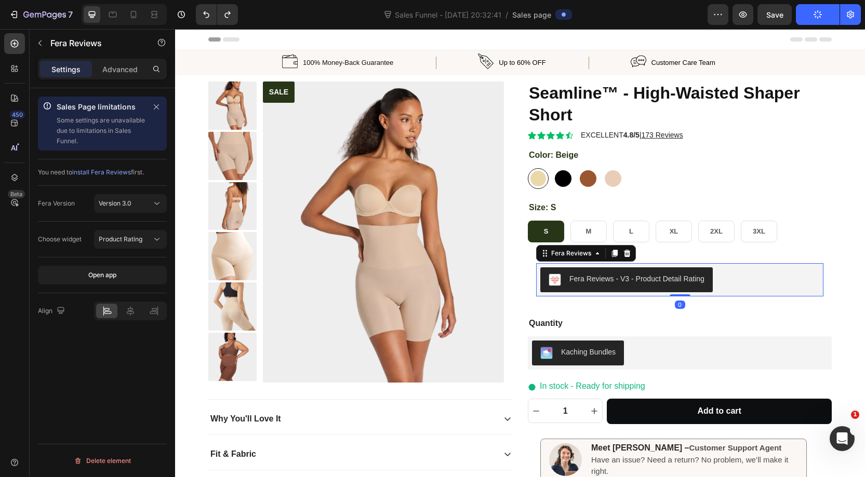
scroll to position [4, 0]
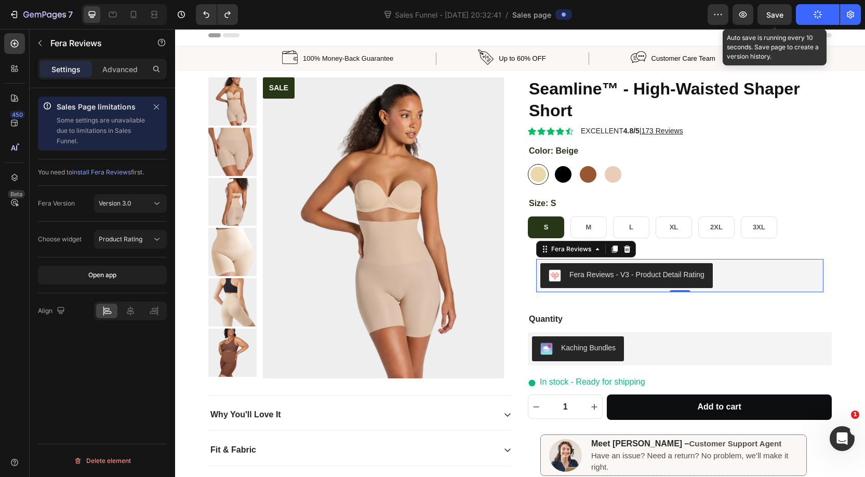
drag, startPoint x: 765, startPoint y: 19, endPoint x: 702, endPoint y: 20, distance: 62.3
click at [661, 19] on button "Save" at bounding box center [774, 14] width 34 height 21
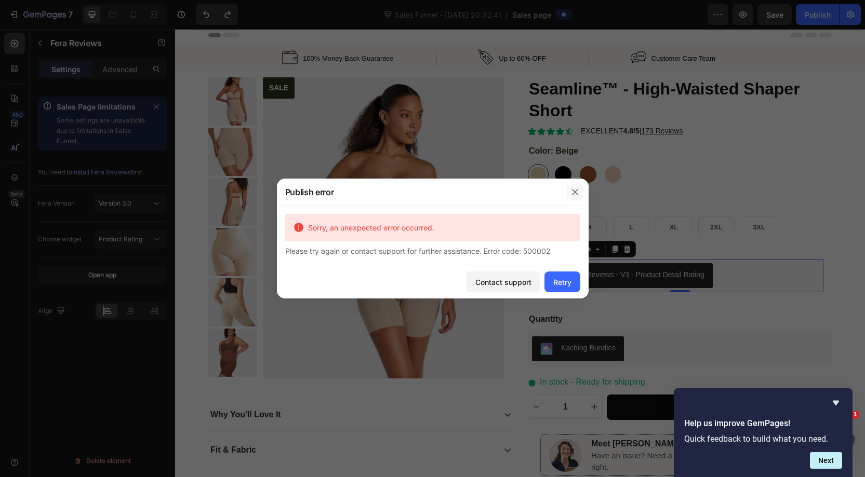
click at [578, 195] on button "button" at bounding box center [575, 192] width 17 height 17
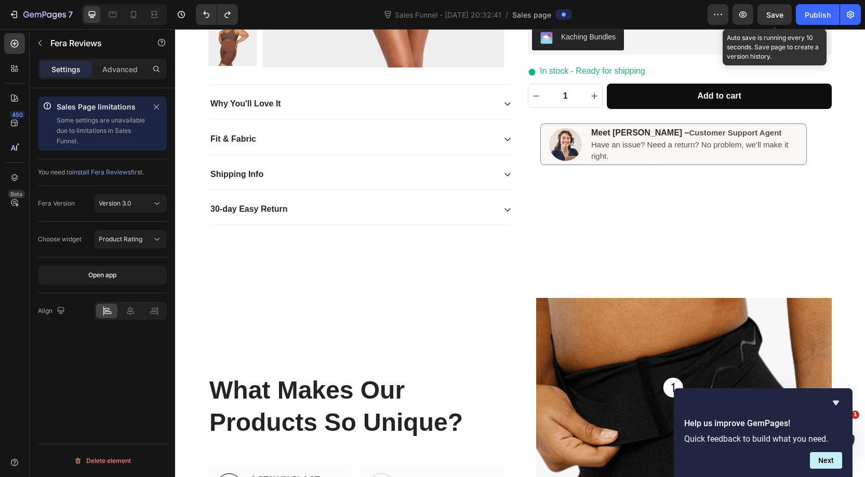
scroll to position [314, 0]
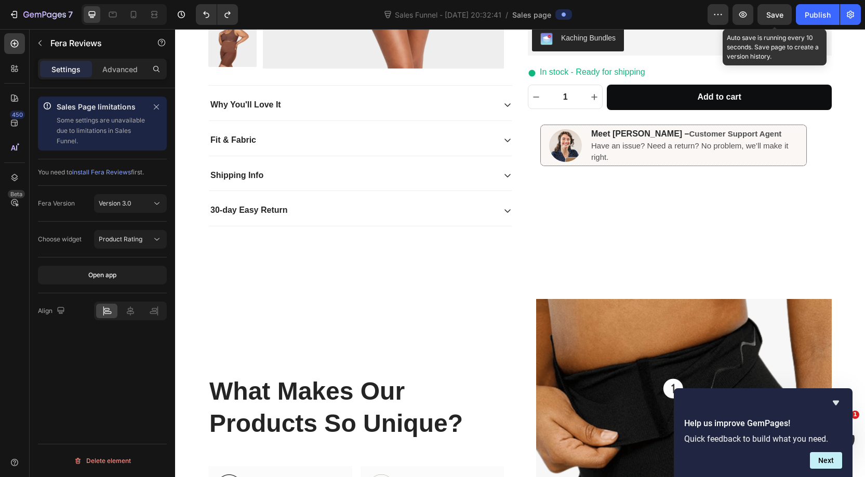
click at [661, 12] on span "Save" at bounding box center [774, 14] width 17 height 9
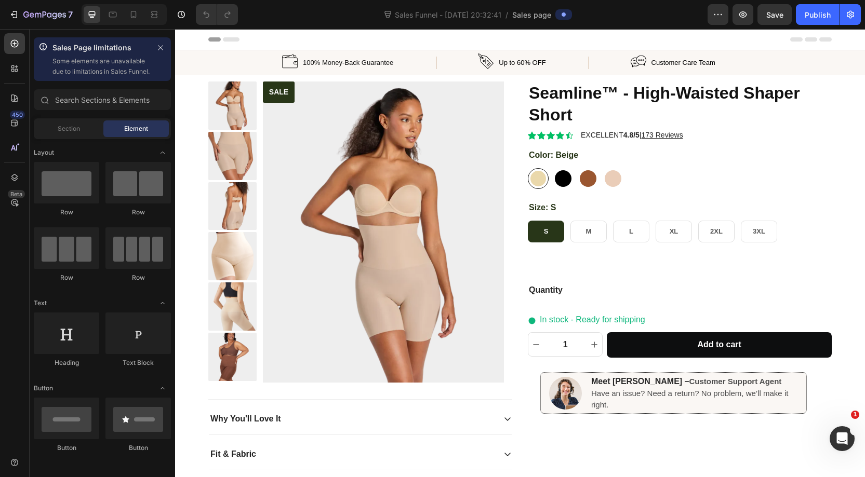
radio input "false"
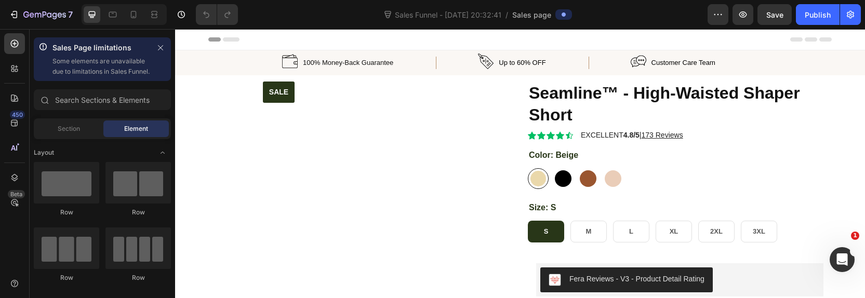
radio input "false"
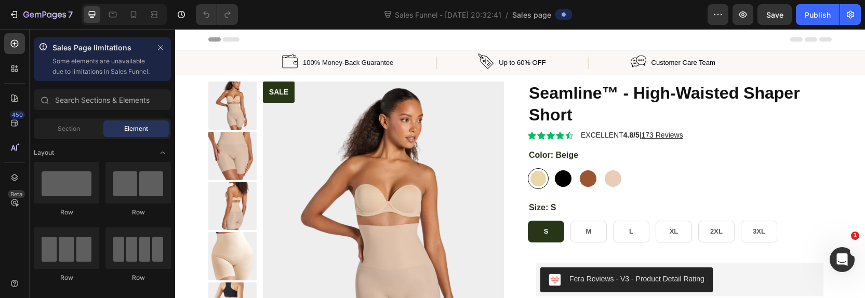
radio input "false"
click at [820, 19] on div "Publish" at bounding box center [818, 14] width 26 height 11
